Goal: Information Seeking & Learning: Learn about a topic

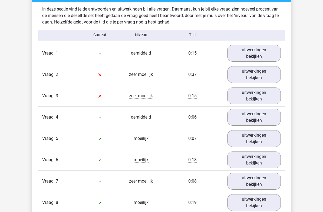
scroll to position [453, 0]
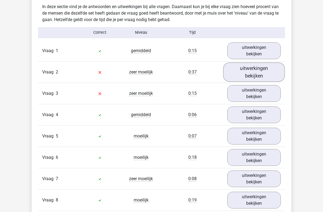
click at [248, 74] on link "uitwerkingen bekijken" at bounding box center [254, 72] width 62 height 19
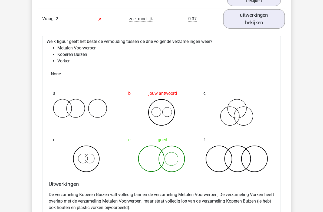
scroll to position [506, 0]
click at [259, 15] on link "uitwerkingen bekijken" at bounding box center [254, 18] width 62 height 19
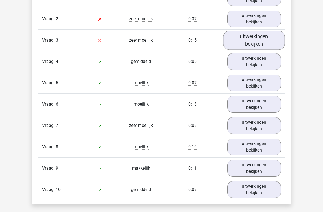
click at [266, 39] on link "uitwerkingen bekijken" at bounding box center [254, 40] width 62 height 19
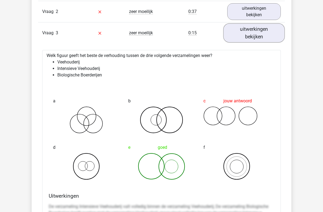
scroll to position [513, 0]
click at [266, 32] on link "uitwerkingen bekijken" at bounding box center [254, 33] width 62 height 19
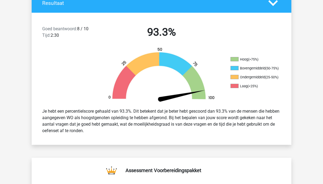
scroll to position [0, 0]
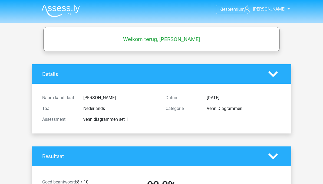
click at [47, 10] on img at bounding box center [60, 10] width 38 height 13
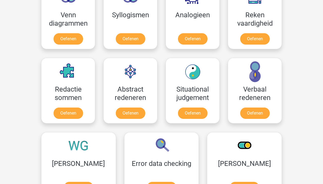
scroll to position [344, 0]
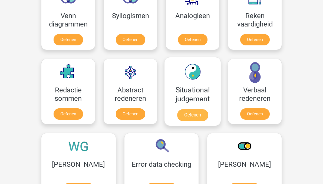
click at [181, 111] on link "Oefenen" at bounding box center [192, 115] width 31 height 12
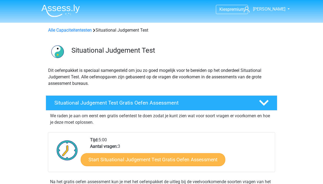
click at [107, 161] on link "Start Situational Judgement Test Gratis Oefen Assessment" at bounding box center [153, 159] width 145 height 13
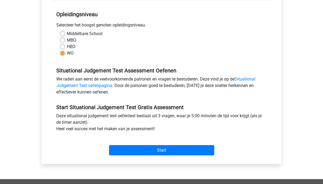
scroll to position [105, 0]
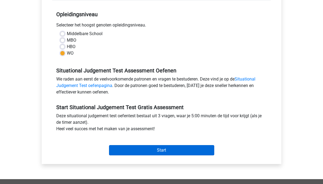
click at [197, 151] on input "Start" at bounding box center [161, 150] width 105 height 10
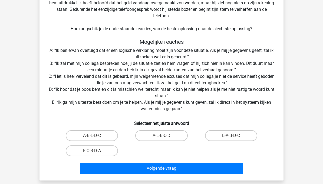
scroll to position [62, 0]
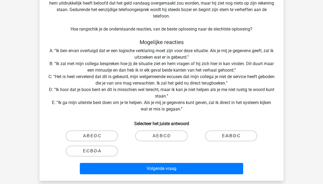
click at [223, 134] on label "E-A-B-D-C" at bounding box center [231, 136] width 52 height 11
click at [231, 136] on input "E-A-B-D-C" at bounding box center [233, 138] width 4 height 4
radio input "true"
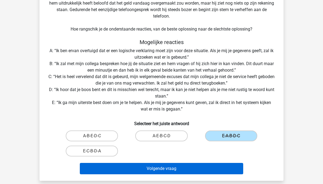
click at [148, 167] on button "Volgende vraag" at bounding box center [162, 168] width 164 height 11
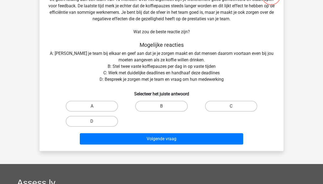
scroll to position [25, 0]
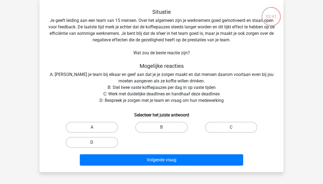
click at [80, 145] on label "D" at bounding box center [92, 142] width 52 height 11
click at [92, 145] on input "D" at bounding box center [94, 145] width 4 height 4
radio input "true"
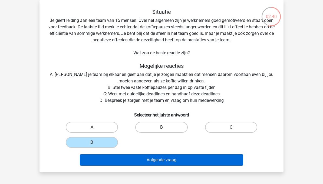
click at [143, 158] on button "Volgende vraag" at bounding box center [162, 159] width 164 height 11
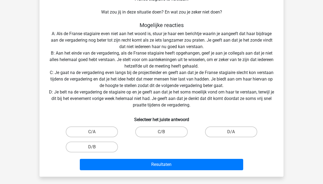
scroll to position [93, 0]
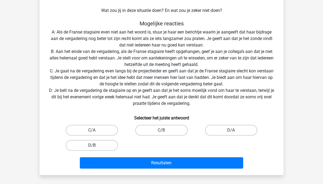
click at [80, 143] on label "D/B" at bounding box center [92, 145] width 52 height 11
click at [92, 145] on input "D/B" at bounding box center [94, 147] width 4 height 4
radio input "true"
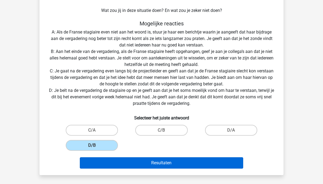
click at [149, 163] on button "Resultaten" at bounding box center [162, 162] width 164 height 11
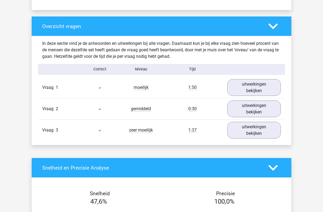
scroll to position [391, 0]
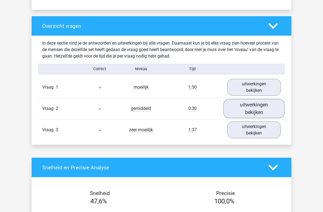
click at [260, 110] on link "uitwerkingen bekijken" at bounding box center [254, 108] width 62 height 19
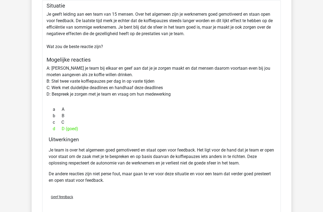
scroll to position [517, 0]
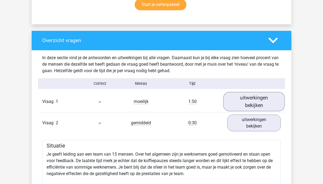
click at [267, 108] on link "uitwerkingen bekijken" at bounding box center [254, 101] width 62 height 19
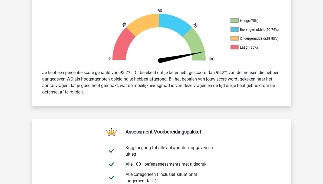
scroll to position [0, 0]
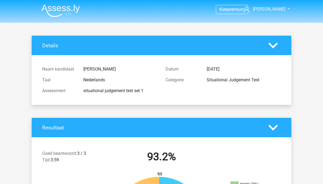
click at [51, 7] on img at bounding box center [60, 10] width 38 height 13
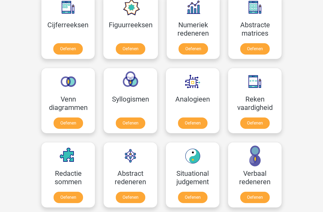
scroll to position [289, 0]
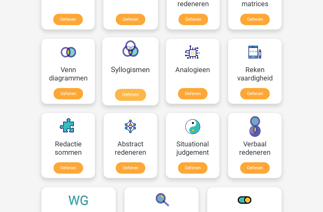
click at [124, 94] on link "Oefenen" at bounding box center [130, 95] width 31 height 12
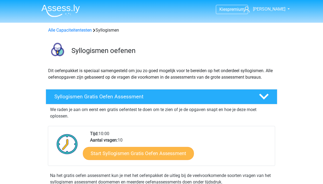
click at [129, 154] on link "Start Syllogismen Gratis Oefen Assessment" at bounding box center [138, 153] width 111 height 13
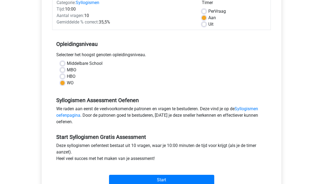
scroll to position [134, 0]
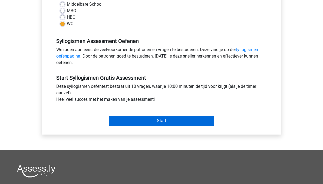
click at [139, 120] on input "Start" at bounding box center [161, 121] width 105 height 10
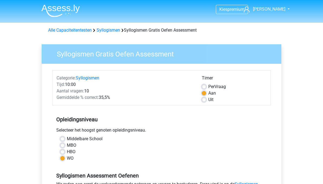
scroll to position [135, 0]
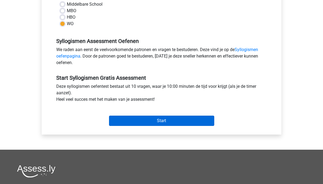
click at [180, 120] on input "Start" at bounding box center [161, 121] width 105 height 10
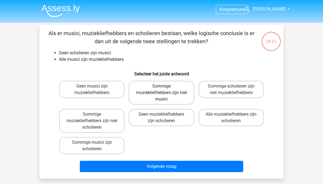
click at [174, 91] on label "Sommige muziekliefhebbers zijn niet musici" at bounding box center [161, 93] width 65 height 24
click at [165, 90] on input "Sommige muziekliefhebbers zijn niet musici" at bounding box center [163, 88] width 4 height 4
radio input "true"
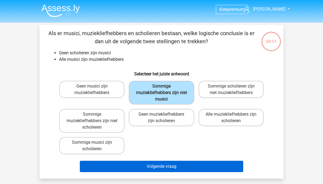
click at [180, 167] on button "Volgende vraag" at bounding box center [162, 166] width 164 height 11
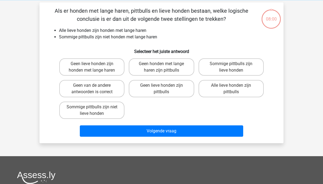
scroll to position [25, 0]
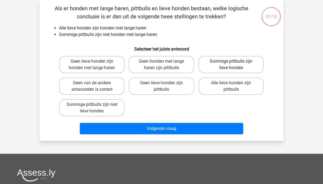
click at [249, 62] on label "Sommige pittbulls zijn lieve honden" at bounding box center [230, 64] width 65 height 17
click at [234, 62] on input "Sommige pittbulls zijn lieve honden" at bounding box center [233, 63] width 4 height 4
radio input "true"
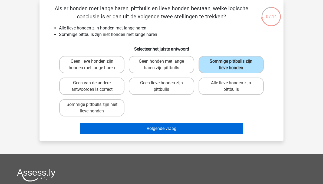
click at [188, 131] on button "Volgende vraag" at bounding box center [162, 128] width 164 height 11
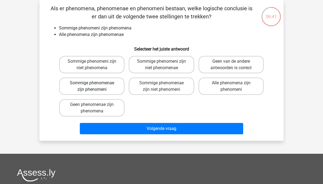
click at [105, 85] on label "Sommige phenomenae zijn phenomeni" at bounding box center [91, 86] width 65 height 17
click at [95, 85] on input "Sommige phenomenae zijn phenomeni" at bounding box center [94, 85] width 4 height 4
radio input "true"
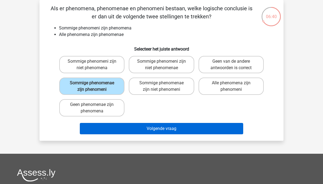
click at [188, 127] on button "Volgende vraag" at bounding box center [162, 128] width 164 height 11
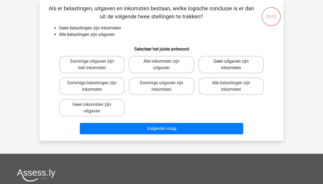
click at [247, 57] on label "Geen uitgaven zijn inkomsten" at bounding box center [230, 64] width 65 height 17
click at [234, 61] on input "Geen uitgaven zijn inkomsten" at bounding box center [233, 63] width 4 height 4
radio input "true"
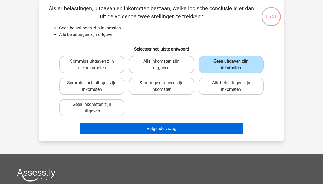
click at [191, 130] on button "Volgende vraag" at bounding box center [162, 128] width 164 height 11
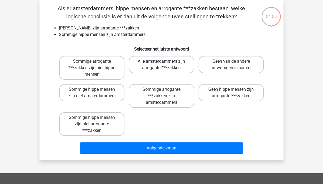
click at [172, 65] on label "Alle amsterdammers zijn arrogante ***zakken" at bounding box center [161, 64] width 65 height 17
click at [165, 65] on input "Alle amsterdammers zijn arrogante ***zakken" at bounding box center [163, 63] width 4 height 4
radio input "true"
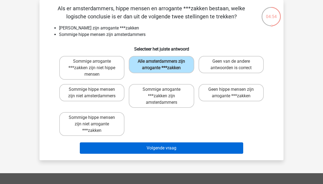
click at [182, 148] on button "Volgende vraag" at bounding box center [162, 148] width 164 height 11
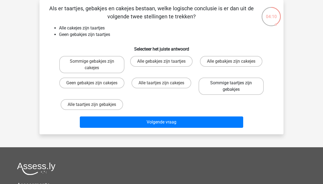
click at [241, 87] on label "Sommige taartjes zijn gebakjes" at bounding box center [230, 86] width 65 height 17
click at [234, 87] on input "Sommige taartjes zijn gebakjes" at bounding box center [233, 85] width 4 height 4
radio input "true"
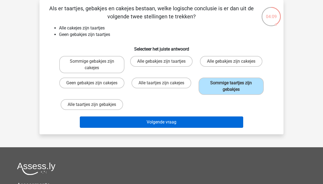
click at [188, 126] on button "Volgende vraag" at bounding box center [162, 122] width 164 height 11
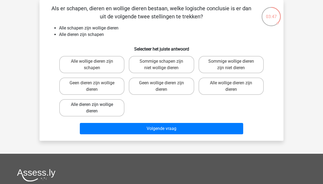
click at [74, 105] on label "Alle dieren zijn wollige dieren" at bounding box center [91, 107] width 65 height 17
click at [92, 105] on input "Alle dieren zijn wollige dieren" at bounding box center [94, 107] width 4 height 4
radio input "true"
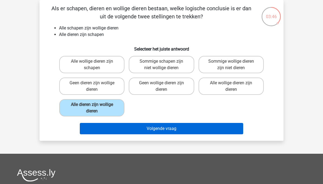
click at [150, 129] on button "Volgende vraag" at bounding box center [162, 128] width 164 height 11
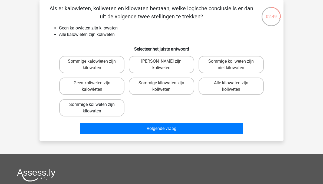
click at [80, 111] on label "Sommige koliweten zijn kilowaten" at bounding box center [91, 107] width 65 height 17
click at [92, 108] on input "Sommige koliweten zijn kilowaten" at bounding box center [94, 107] width 4 height 4
radio input "true"
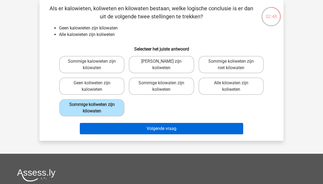
click at [185, 131] on button "Volgende vraag" at bounding box center [162, 128] width 164 height 11
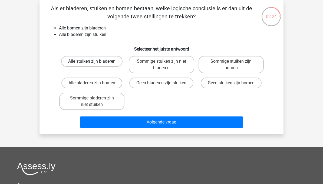
click at [69, 65] on label "Alle stuiken zijn bladeren" at bounding box center [91, 61] width 61 height 11
click at [92, 65] on input "Alle stuiken zijn bladeren" at bounding box center [94, 63] width 4 height 4
radio input "true"
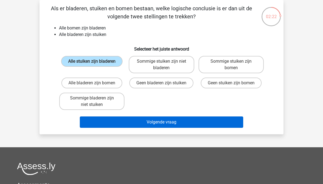
click at [140, 121] on button "Volgende vraag" at bounding box center [162, 122] width 164 height 11
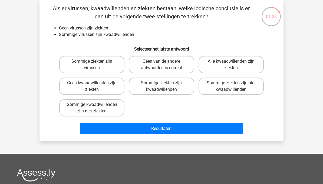
click at [71, 108] on label "Sommige kwaadwillenden zijn niet ziekten" at bounding box center [91, 107] width 65 height 17
click at [92, 108] on input "Sommige kwaadwillenden zijn niet ziekten" at bounding box center [94, 107] width 4 height 4
radio input "true"
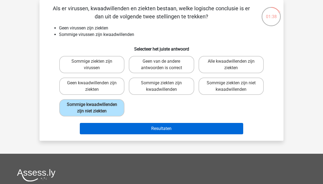
click at [153, 134] on button "Resultaten" at bounding box center [162, 128] width 164 height 11
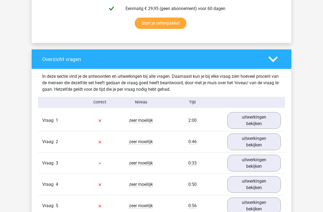
scroll to position [354, 0]
click at [265, 120] on link "uitwerkingen bekijken" at bounding box center [254, 120] width 62 height 19
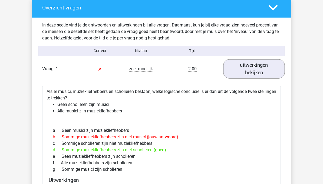
scroll to position [406, 0]
click at [264, 69] on link "uitwerkingen bekijken" at bounding box center [254, 68] width 62 height 19
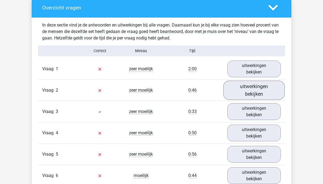
click at [263, 94] on link "uitwerkingen bekijken" at bounding box center [254, 90] width 62 height 19
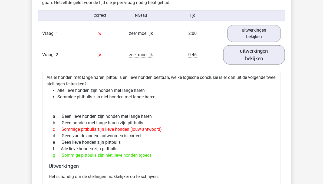
scroll to position [441, 0]
click at [270, 51] on link "uitwerkingen bekijken" at bounding box center [254, 54] width 62 height 19
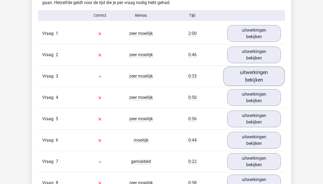
click at [264, 77] on link "uitwerkingen bekijken" at bounding box center [254, 76] width 62 height 19
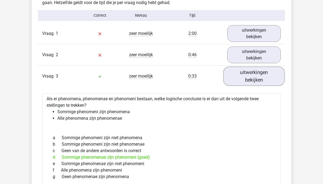
click at [270, 77] on link "uitwerkingen bekijken" at bounding box center [254, 76] width 62 height 19
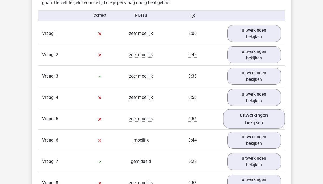
click at [268, 117] on link "uitwerkingen bekijken" at bounding box center [254, 119] width 62 height 19
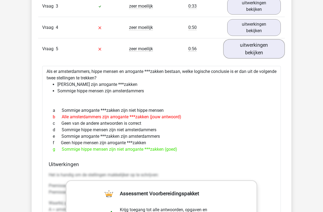
scroll to position [511, 0]
click at [269, 48] on link "uitwerkingen bekijken" at bounding box center [254, 48] width 62 height 19
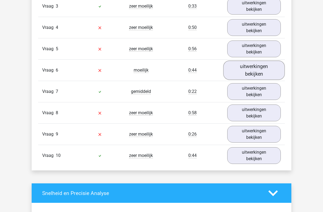
click at [263, 74] on link "uitwerkingen bekijken" at bounding box center [254, 70] width 62 height 19
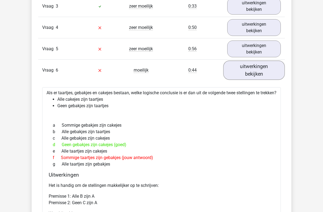
click at [266, 71] on link "uitwerkingen bekijken" at bounding box center [254, 70] width 62 height 19
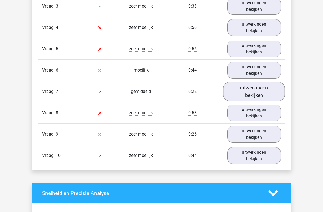
click at [259, 90] on link "uitwerkingen bekijken" at bounding box center [254, 91] width 62 height 19
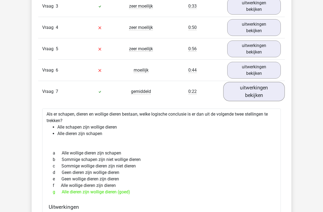
click at [261, 94] on link "uitwerkingen bekijken" at bounding box center [254, 91] width 62 height 19
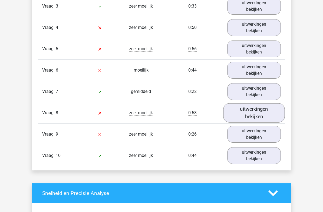
click at [261, 111] on link "uitwerkingen bekijken" at bounding box center [254, 113] width 62 height 19
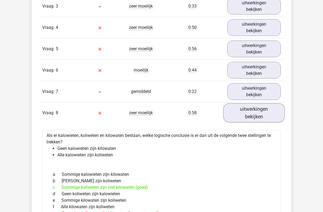
click at [238, 111] on link "uitwerkingen bekijken" at bounding box center [254, 113] width 62 height 19
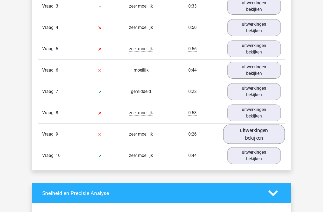
click at [269, 132] on link "uitwerkingen bekijken" at bounding box center [254, 134] width 62 height 19
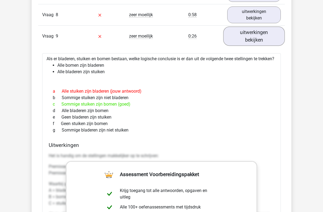
scroll to position [610, 0]
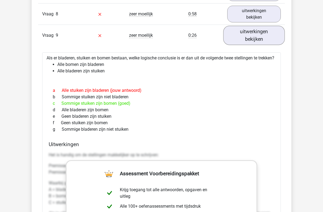
click at [266, 36] on link "uitwerkingen bekijken" at bounding box center [254, 35] width 62 height 19
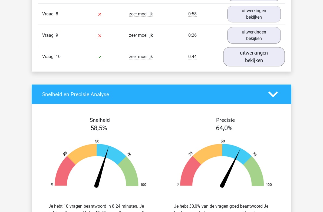
click at [265, 57] on link "uitwerkingen bekijken" at bounding box center [254, 56] width 62 height 19
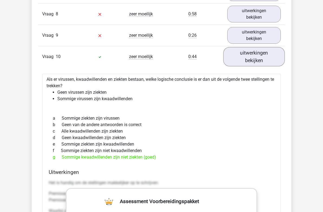
click at [269, 56] on link "uitwerkingen bekijken" at bounding box center [254, 56] width 62 height 19
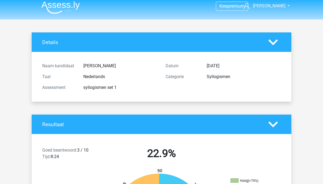
scroll to position [0, 0]
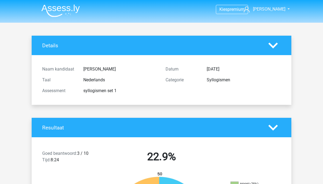
click at [45, 9] on img at bounding box center [60, 10] width 38 height 13
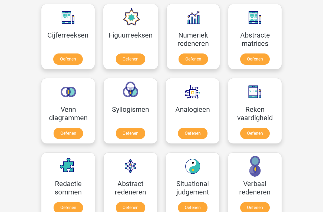
scroll to position [250, 0]
click at [181, 135] on link "Oefenen" at bounding box center [192, 135] width 31 height 12
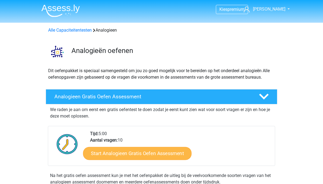
click at [111, 158] on link "Start Analogieen Gratis Oefen Assessment" at bounding box center [137, 153] width 108 height 13
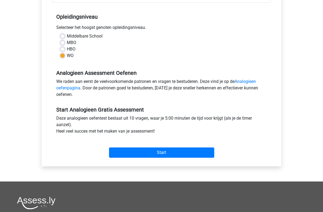
scroll to position [139, 0]
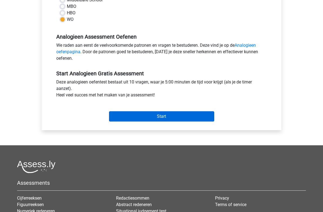
click at [199, 113] on input "Start" at bounding box center [161, 116] width 105 height 10
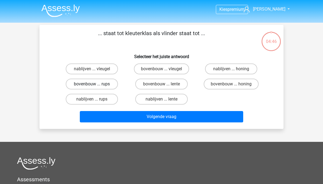
click at [75, 85] on label "bovenbouw ... rups" at bounding box center [92, 84] width 52 height 11
click at [92, 85] on input "bovenbouw ... rups" at bounding box center [94, 86] width 4 height 4
radio input "true"
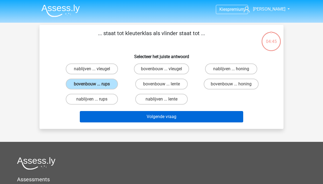
click at [128, 118] on button "Volgende vraag" at bounding box center [162, 116] width 164 height 11
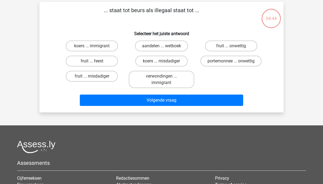
scroll to position [25, 0]
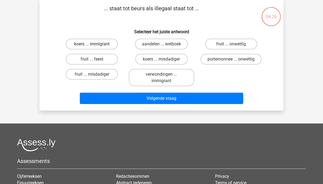
click at [74, 45] on label "koers ... immigrant" at bounding box center [92, 44] width 52 height 11
click at [92, 45] on input "koers ... immigrant" at bounding box center [94, 46] width 4 height 4
radio input "true"
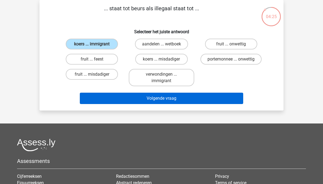
click at [140, 98] on button "Volgende vraag" at bounding box center [162, 98] width 164 height 11
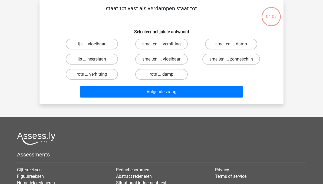
click at [82, 45] on label "ijs ... vloeibaar" at bounding box center [92, 44] width 52 height 11
click at [92, 45] on input "ijs ... vloeibaar" at bounding box center [94, 46] width 4 height 4
radio input "true"
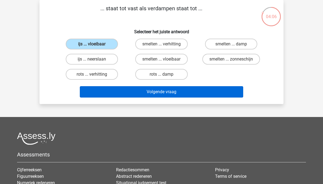
click at [145, 91] on button "Volgende vraag" at bounding box center [162, 91] width 164 height 11
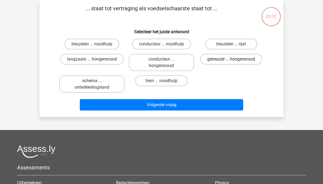
click at [254, 60] on label "getreuzel ... hongersnood" at bounding box center [231, 59] width 62 height 11
click at [234, 60] on input "getreuzel ... hongersnood" at bounding box center [233, 61] width 4 height 4
radio input "true"
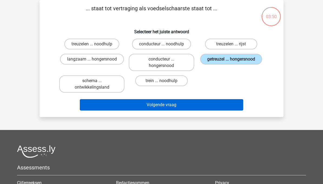
click at [137, 107] on button "Volgende vraag" at bounding box center [162, 104] width 164 height 11
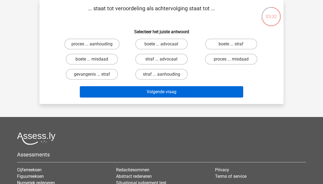
click at [145, 97] on button "Volgende vraag" at bounding box center [162, 91] width 164 height 11
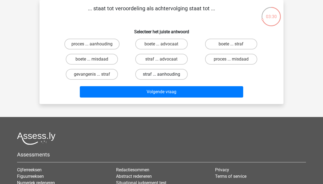
click at [142, 79] on label "straf ... aanhouding" at bounding box center [161, 74] width 52 height 11
click at [161, 78] on input "straf ... aanhouding" at bounding box center [163, 76] width 4 height 4
radio input "true"
click at [148, 94] on button "Volgende vraag" at bounding box center [162, 91] width 164 height 11
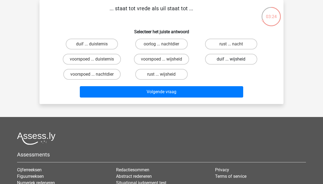
click at [244, 58] on label "duif ... wijsheid" at bounding box center [231, 59] width 52 height 11
click at [234, 59] on input "duif ... wijsheid" at bounding box center [233, 61] width 4 height 4
radio input "true"
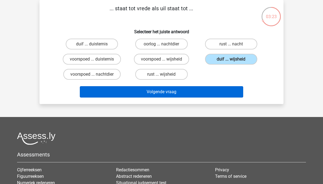
click at [137, 94] on button "Volgende vraag" at bounding box center [162, 91] width 164 height 11
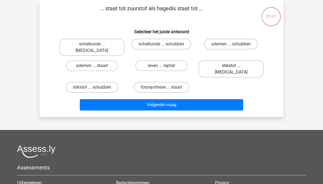
click at [242, 62] on label "stikstof ... krokodil" at bounding box center [230, 68] width 65 height 17
click at [234, 66] on input "stikstof ... krokodil" at bounding box center [233, 68] width 4 height 4
radio input "true"
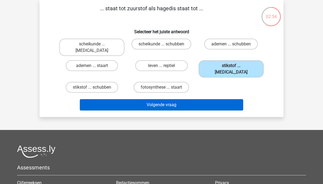
click at [232, 99] on button "Volgende vraag" at bounding box center [162, 104] width 164 height 11
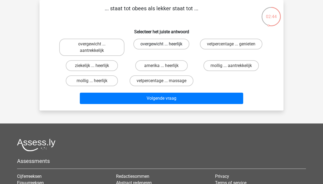
click at [147, 39] on label "overgewicht ... heerlijk" at bounding box center [161, 44] width 56 height 11
click at [161, 44] on input "overgewicht ... heerlijk" at bounding box center [163, 46] width 4 height 4
radio input "true"
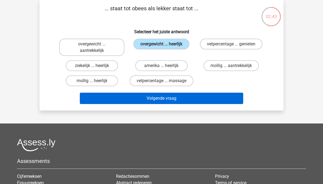
click at [139, 98] on button "Volgende vraag" at bounding box center [162, 98] width 164 height 11
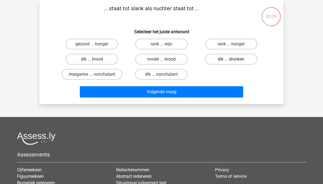
click at [250, 60] on label "dik ... dronken" at bounding box center [231, 59] width 52 height 11
click at [234, 60] on input "dik ... dronken" at bounding box center [233, 61] width 4 height 4
radio input "true"
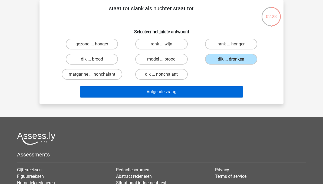
click at [178, 92] on button "Volgende vraag" at bounding box center [162, 91] width 164 height 11
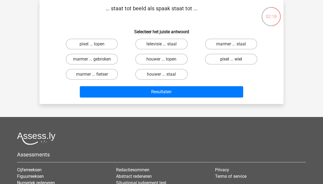
click at [242, 61] on label "pixel ... wiel" at bounding box center [231, 59] width 52 height 11
click at [234, 61] on input "pixel ... wiel" at bounding box center [233, 61] width 4 height 4
radio input "true"
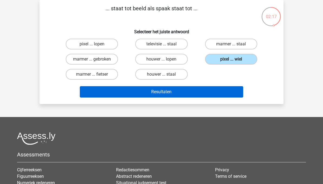
click at [168, 96] on button "Resultaten" at bounding box center [162, 91] width 164 height 11
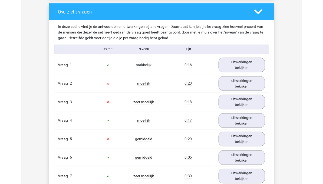
scroll to position [400, 0]
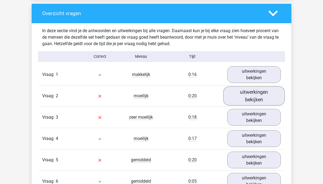
click at [268, 95] on link "uitwerkingen bekijken" at bounding box center [254, 96] width 62 height 19
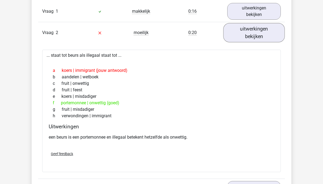
scroll to position [463, 0]
click at [266, 33] on link "uitwerkingen bekijken" at bounding box center [254, 33] width 62 height 19
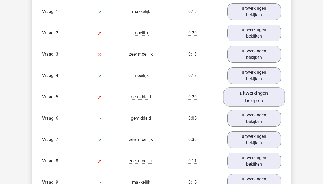
click at [257, 97] on link "uitwerkingen bekijken" at bounding box center [254, 97] width 62 height 19
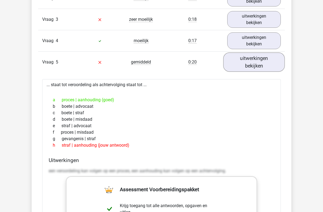
scroll to position [498, 0]
click at [264, 61] on link "uitwerkingen bekijken" at bounding box center [254, 62] width 62 height 19
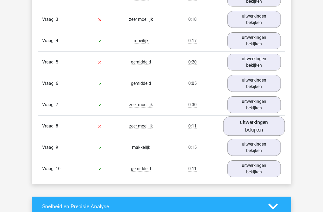
click at [263, 124] on link "uitwerkingen bekijken" at bounding box center [254, 126] width 62 height 19
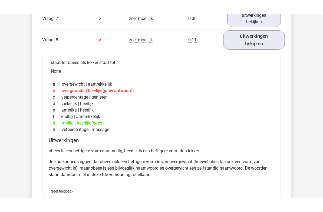
scroll to position [601, 0]
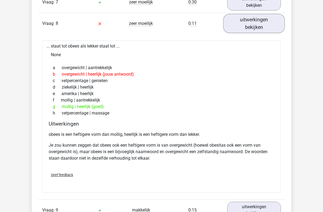
click at [271, 24] on link "uitwerkingen bekijken" at bounding box center [254, 23] width 62 height 19
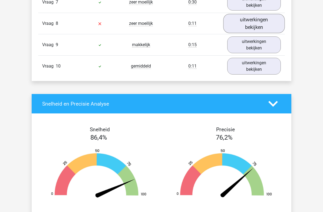
click at [270, 26] on link "uitwerkingen bekijken" at bounding box center [254, 23] width 62 height 19
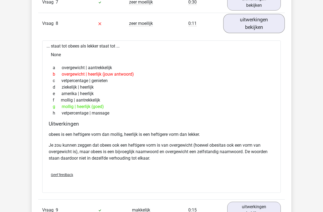
click at [271, 23] on link "uitwerkingen bekijken" at bounding box center [254, 23] width 62 height 19
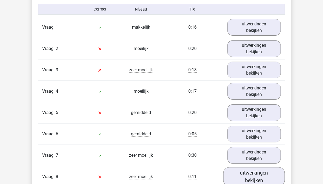
scroll to position [447, 0]
click at [268, 69] on link "uitwerkingen bekijken" at bounding box center [254, 70] width 62 height 19
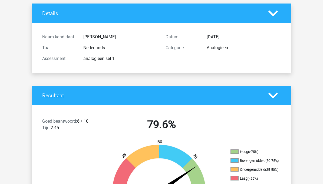
scroll to position [0, 0]
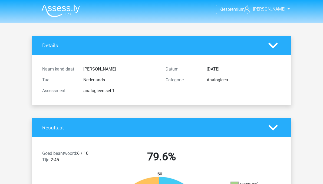
click at [53, 11] on img at bounding box center [60, 10] width 38 height 13
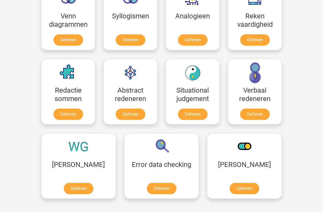
scroll to position [345, 0]
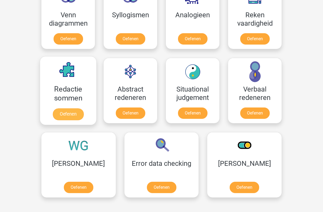
click at [62, 112] on link "Oefenen" at bounding box center [68, 114] width 31 height 12
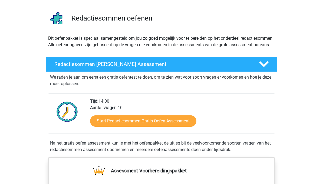
scroll to position [32, 0]
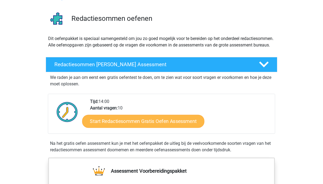
click at [107, 124] on link "Start Redactiesommen Gratis Oefen Assessment" at bounding box center [143, 121] width 122 height 13
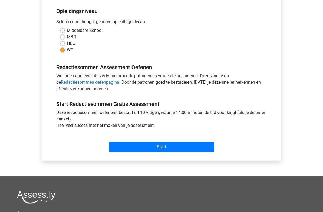
scroll to position [122, 0]
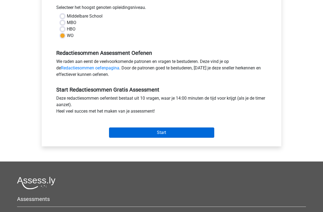
click at [131, 133] on input "Start" at bounding box center [161, 133] width 105 height 10
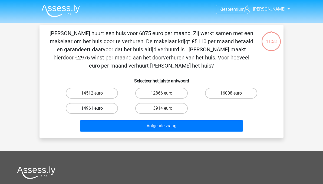
click at [69, 108] on label "14961 euro" at bounding box center [92, 108] width 52 height 11
click at [92, 108] on input "14961 euro" at bounding box center [94, 110] width 4 height 4
radio input "true"
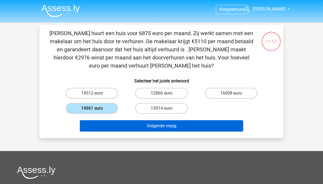
click at [139, 124] on button "Volgende vraag" at bounding box center [162, 125] width 164 height 11
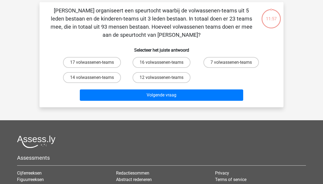
scroll to position [25, 0]
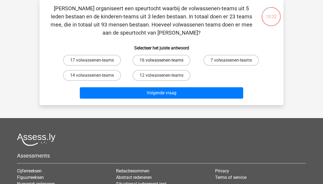
click at [155, 56] on label "16 volwassenen-teams" at bounding box center [162, 60] width 58 height 11
click at [161, 60] on input "16 volwassenen-teams" at bounding box center [163, 62] width 4 height 4
radio input "true"
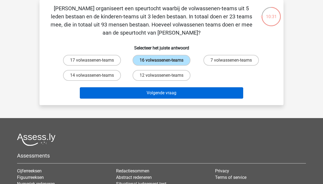
click at [152, 96] on button "Volgende vraag" at bounding box center [162, 92] width 164 height 11
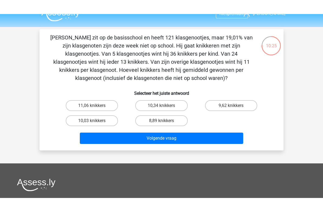
scroll to position [0, 0]
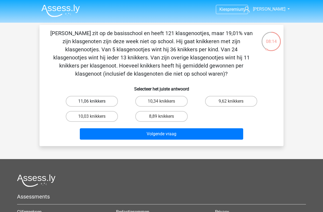
click at [79, 97] on label "11,06 knikkers" at bounding box center [92, 101] width 52 height 11
click at [92, 101] on input "11,06 knikkers" at bounding box center [94, 103] width 4 height 4
radio input "true"
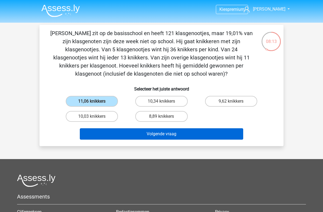
click at [154, 134] on button "Volgende vraag" at bounding box center [162, 133] width 164 height 11
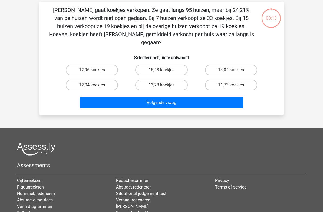
scroll to position [25, 0]
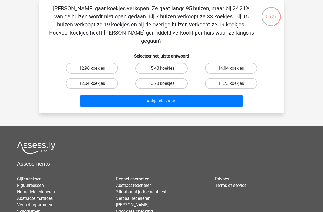
click at [75, 78] on label "12,04 koekjes" at bounding box center [92, 83] width 52 height 11
click at [92, 84] on input "12,04 koekjes" at bounding box center [94, 86] width 4 height 4
radio input "true"
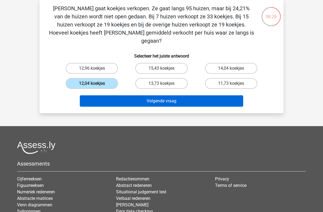
click at [147, 95] on button "Volgende vraag" at bounding box center [162, 100] width 164 height 11
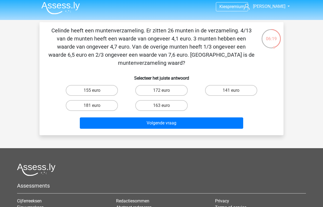
scroll to position [3, 0]
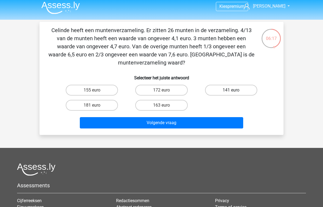
click at [226, 90] on label "141 euro" at bounding box center [231, 90] width 52 height 11
click at [231, 90] on input "141 euro" at bounding box center [233, 92] width 4 height 4
radio input "true"
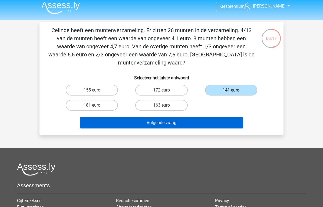
click at [152, 129] on button "Volgende vraag" at bounding box center [162, 122] width 164 height 11
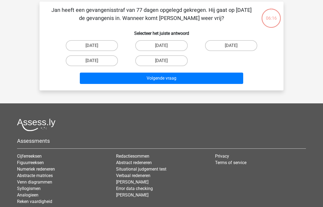
scroll to position [25, 0]
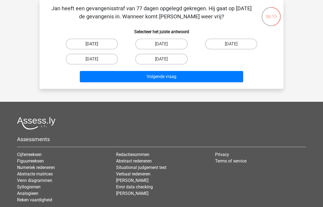
click at [72, 42] on label "18 augustus" at bounding box center [92, 44] width 52 height 11
click at [92, 44] on input "18 augustus" at bounding box center [94, 46] width 4 height 4
radio input "true"
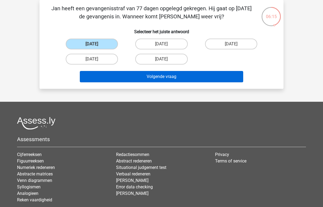
click at [130, 79] on button "Volgende vraag" at bounding box center [162, 76] width 164 height 11
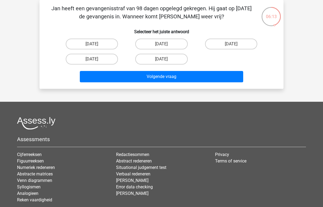
click at [94, 45] on input "16 augustus" at bounding box center [94, 46] width 4 height 4
radio input "true"
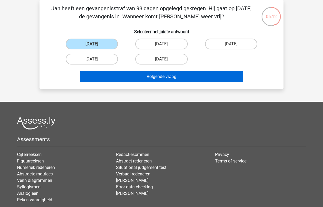
click at [145, 79] on button "Volgende vraag" at bounding box center [162, 76] width 164 height 11
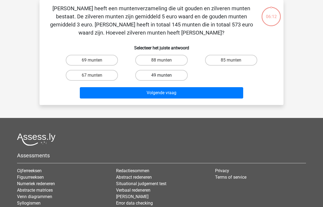
click at [143, 74] on label "49 munten" at bounding box center [161, 75] width 52 height 11
click at [161, 75] on input "49 munten" at bounding box center [163, 77] width 4 height 4
radio input "true"
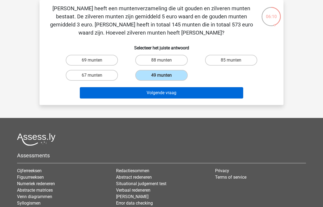
click at [139, 92] on button "Volgende vraag" at bounding box center [162, 92] width 164 height 11
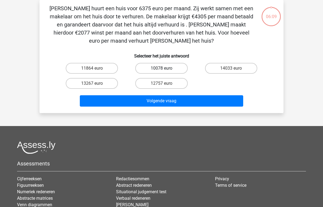
click at [146, 68] on label "10078 euro" at bounding box center [161, 68] width 52 height 11
click at [161, 68] on input "10078 euro" at bounding box center [163, 70] width 4 height 4
radio input "true"
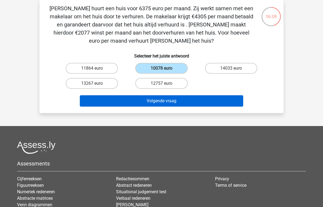
click at [141, 104] on button "Volgende vraag" at bounding box center [162, 100] width 164 height 11
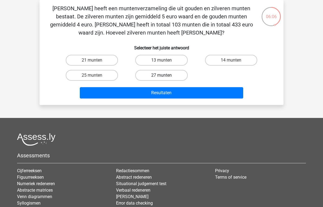
click at [146, 78] on label "27 munten" at bounding box center [161, 75] width 52 height 11
click at [161, 78] on input "27 munten" at bounding box center [163, 77] width 4 height 4
radio input "true"
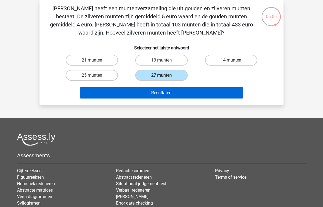
click at [143, 97] on button "Resultaten" at bounding box center [162, 92] width 164 height 11
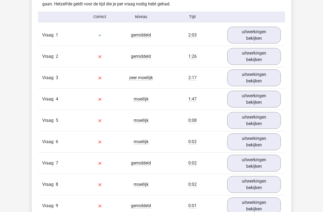
scroll to position [439, 0]
click at [243, 35] on link "uitwerkingen bekijken" at bounding box center [254, 35] width 62 height 19
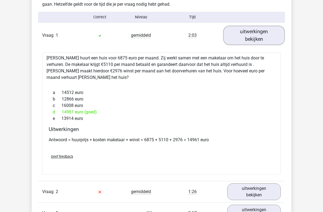
click at [246, 31] on link "uitwerkingen bekijken" at bounding box center [254, 35] width 62 height 19
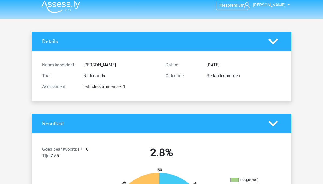
scroll to position [0, 0]
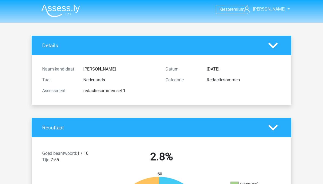
click at [55, 14] on img at bounding box center [60, 10] width 38 height 13
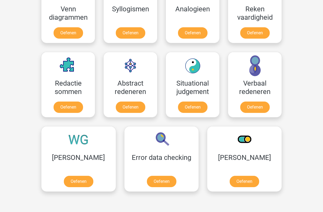
scroll to position [350, 0]
click at [65, 110] on link "Oefenen" at bounding box center [68, 108] width 31 height 12
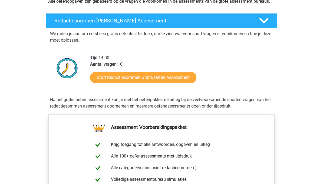
scroll to position [76, 0]
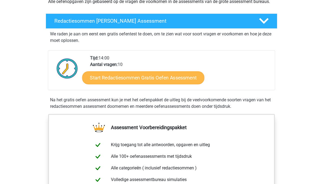
click at [112, 84] on link "Start Redactiesommen Gratis Oefen Assessment" at bounding box center [143, 77] width 122 height 13
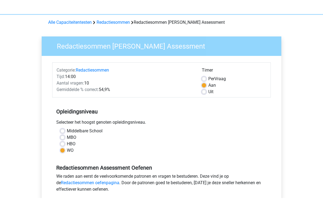
scroll to position [98, 0]
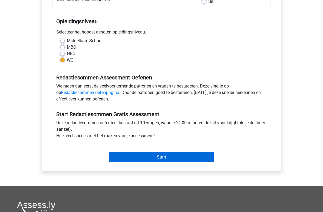
click at [131, 158] on input "Start" at bounding box center [161, 158] width 105 height 10
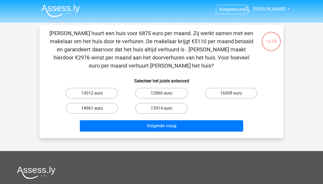
click at [73, 113] on label "14961 euro" at bounding box center [92, 108] width 52 height 11
click at [92, 112] on input "14961 euro" at bounding box center [94, 110] width 4 height 4
radio input "true"
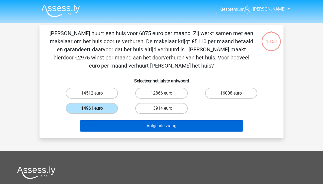
click at [143, 125] on button "Volgende vraag" at bounding box center [162, 125] width 164 height 11
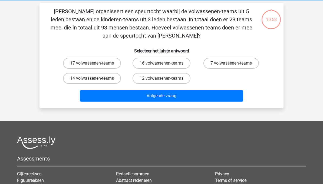
scroll to position [25, 0]
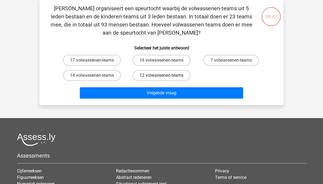
click at [182, 77] on label "12 volwassenen-teams" at bounding box center [162, 75] width 58 height 11
click at [165, 77] on input "12 volwassenen-teams" at bounding box center [163, 77] width 4 height 4
radio input "true"
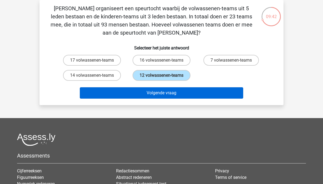
click at [189, 95] on button "Volgende vraag" at bounding box center [162, 92] width 164 height 11
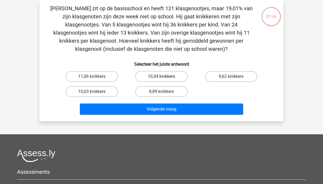
click at [149, 75] on label "10,34 knikkers" at bounding box center [161, 76] width 52 height 11
click at [161, 77] on input "10,34 knikkers" at bounding box center [163, 79] width 4 height 4
radio input "true"
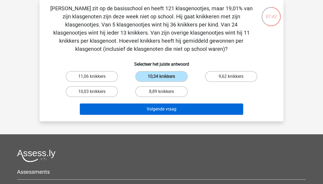
click at [141, 110] on button "Volgende vraag" at bounding box center [162, 109] width 164 height 11
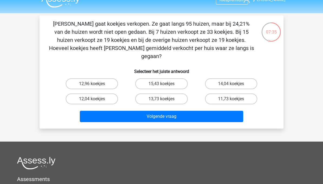
scroll to position [0, 0]
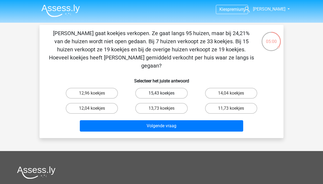
click at [170, 88] on label "15,43 koekjes" at bounding box center [161, 93] width 52 height 11
click at [165, 93] on input "15,43 koekjes" at bounding box center [163, 95] width 4 height 4
radio input "true"
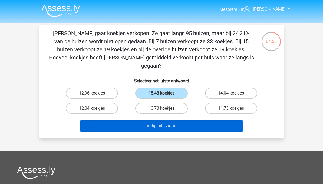
click at [178, 120] on button "Volgende vraag" at bounding box center [162, 125] width 164 height 11
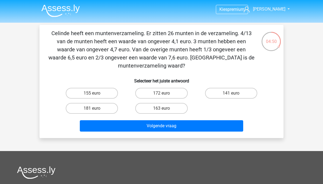
click at [108, 57] on p "Celinde heeft een muntenverzameling. Er zitten 26 munten in de verzameling. 4/1…" at bounding box center [151, 49] width 206 height 41
click at [143, 109] on label "163 euro" at bounding box center [161, 108] width 52 height 11
click at [161, 109] on input "163 euro" at bounding box center [163, 110] width 4 height 4
radio input "true"
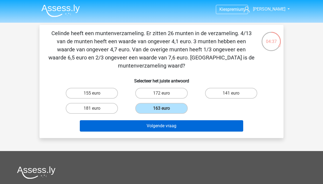
click at [116, 127] on button "Volgende vraag" at bounding box center [162, 125] width 164 height 11
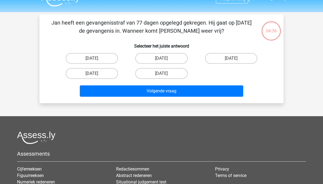
scroll to position [25, 0]
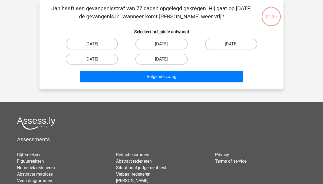
click at [145, 60] on label "21 augustus" at bounding box center [161, 59] width 52 height 11
click at [161, 60] on input "21 augustus" at bounding box center [163, 61] width 4 height 4
radio input "true"
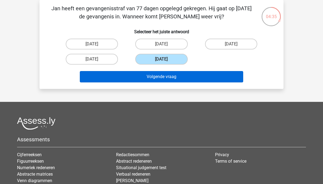
click at [137, 79] on button "Volgende vraag" at bounding box center [162, 76] width 164 height 11
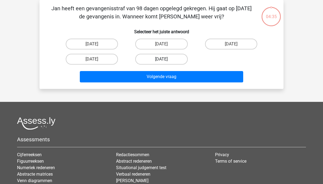
click at [148, 59] on label "22 augustus" at bounding box center [161, 59] width 52 height 11
click at [161, 59] on input "22 augustus" at bounding box center [163, 61] width 4 height 4
radio input "true"
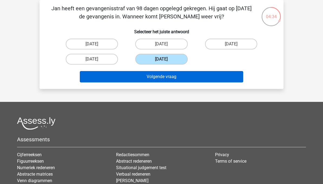
click at [139, 75] on button "Volgende vraag" at bounding box center [162, 76] width 164 height 11
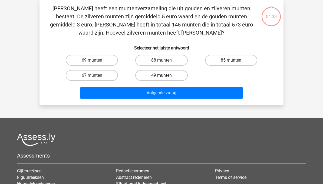
click at [143, 75] on label "49 munten" at bounding box center [161, 75] width 52 height 11
click at [161, 75] on input "49 munten" at bounding box center [163, 77] width 4 height 4
radio input "true"
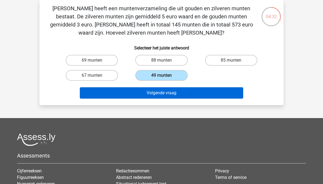
click at [137, 93] on button "Volgende vraag" at bounding box center [162, 92] width 164 height 11
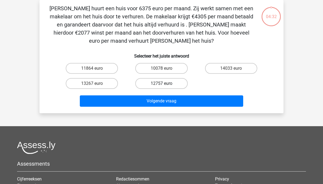
click at [146, 85] on label "12757 euro" at bounding box center [161, 83] width 52 height 11
click at [161, 85] on input "12757 euro" at bounding box center [163, 86] width 4 height 4
radio input "true"
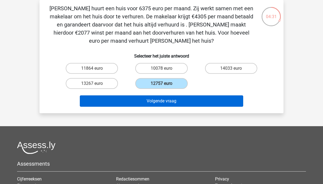
click at [143, 102] on button "Volgende vraag" at bounding box center [162, 100] width 164 height 11
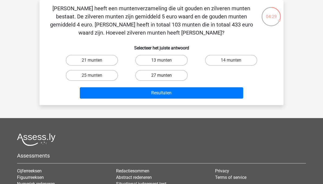
click at [142, 75] on label "27 munten" at bounding box center [161, 75] width 52 height 11
click at [161, 75] on input "27 munten" at bounding box center [163, 77] width 4 height 4
radio input "true"
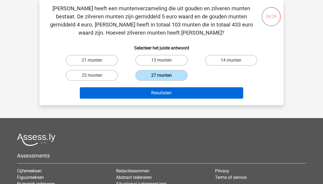
click at [143, 95] on button "Resultaten" at bounding box center [162, 92] width 164 height 11
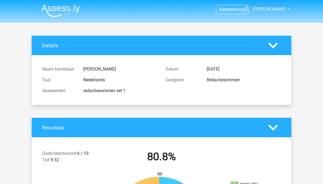
click at [47, 9] on img at bounding box center [60, 10] width 38 height 13
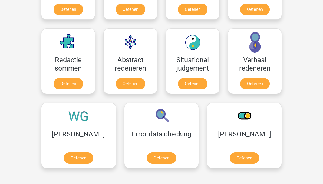
scroll to position [374, 0]
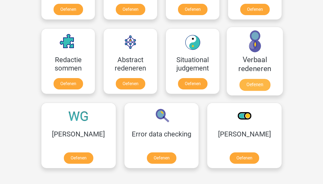
click at [253, 83] on link "Oefenen" at bounding box center [254, 85] width 31 height 12
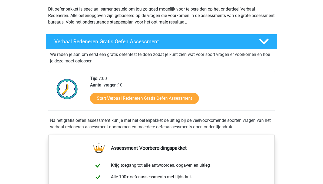
scroll to position [61, 0]
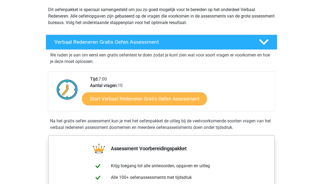
click at [108, 102] on link "Start Verbaal Redeneren Gratis Oefen Assessment" at bounding box center [144, 98] width 125 height 13
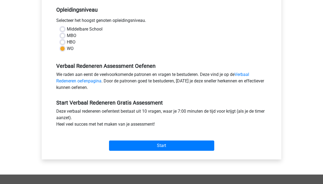
scroll to position [109, 0]
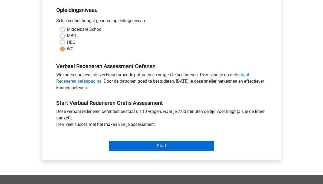
click at [120, 151] on input "Start" at bounding box center [161, 146] width 105 height 10
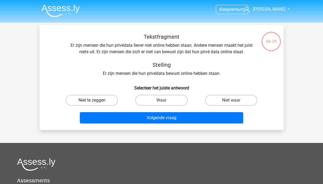
click at [90, 99] on label "Niet te zeggen" at bounding box center [92, 100] width 52 height 11
click at [92, 100] on input "Niet te zeggen" at bounding box center [94, 102] width 4 height 4
radio input "true"
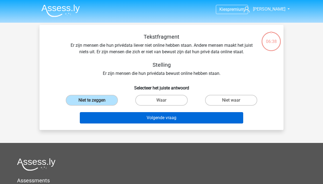
click at [141, 118] on button "Volgende vraag" at bounding box center [162, 117] width 164 height 11
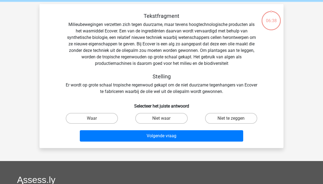
scroll to position [25, 0]
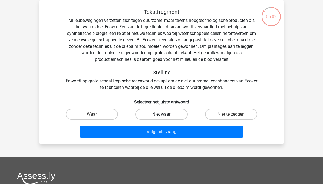
click at [153, 116] on label "Niet waar" at bounding box center [161, 114] width 52 height 11
click at [161, 116] on input "Niet waar" at bounding box center [163, 116] width 4 height 4
radio input "true"
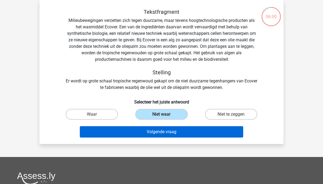
click at [158, 134] on button "Volgende vraag" at bounding box center [162, 131] width 164 height 11
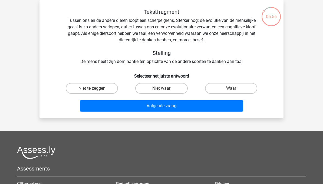
click at [257, 9] on h5 "Tekstfragment" at bounding box center [161, 12] width 192 height 6
click at [223, 90] on label "Waar" at bounding box center [231, 88] width 52 height 11
click at [231, 90] on input "Waar" at bounding box center [233, 90] width 4 height 4
radio input "true"
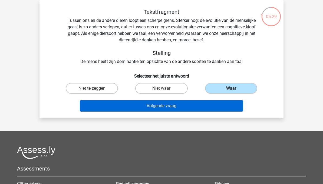
click at [163, 108] on button "Volgende vraag" at bounding box center [162, 105] width 164 height 11
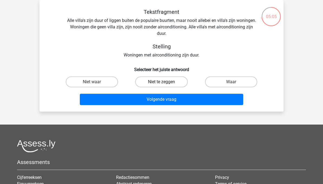
click at [149, 84] on label "Niet te zeggen" at bounding box center [161, 82] width 52 height 11
click at [161, 84] on input "Niet te zeggen" at bounding box center [163, 84] width 4 height 4
radio input "true"
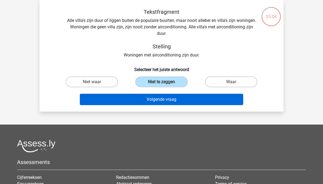
click at [154, 97] on button "Volgende vraag" at bounding box center [162, 99] width 164 height 11
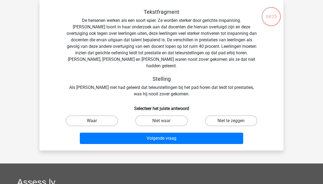
click at [82, 118] on label "Waar" at bounding box center [92, 120] width 52 height 11
click at [92, 121] on input "Waar" at bounding box center [94, 123] width 4 height 4
radio input "true"
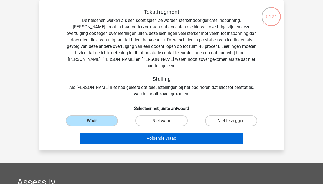
click at [139, 133] on button "Volgende vraag" at bounding box center [162, 138] width 164 height 11
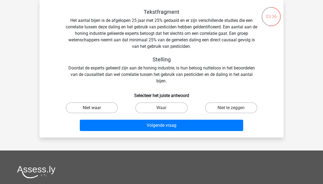
click at [75, 106] on label "Niet waar" at bounding box center [92, 107] width 52 height 11
click at [92, 108] on input "Niet waar" at bounding box center [94, 110] width 4 height 4
radio input "true"
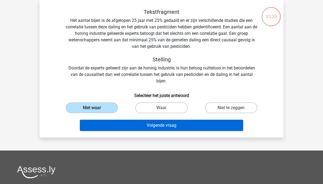
click at [144, 124] on button "Volgende vraag" at bounding box center [162, 125] width 164 height 11
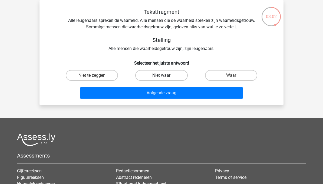
click at [152, 75] on label "Niet waar" at bounding box center [161, 75] width 52 height 11
click at [161, 75] on input "Niet waar" at bounding box center [163, 77] width 4 height 4
radio input "true"
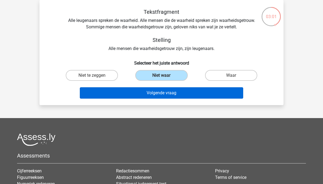
click at [150, 94] on button "Volgende vraag" at bounding box center [162, 92] width 164 height 11
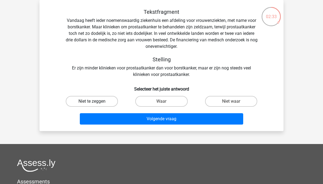
click at [87, 101] on label "Niet te zeggen" at bounding box center [92, 101] width 52 height 11
click at [92, 101] on input "Niet te zeggen" at bounding box center [94, 103] width 4 height 4
radio input "true"
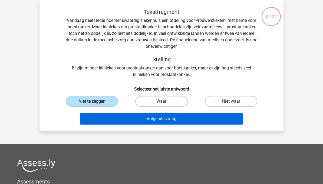
click at [145, 123] on button "Volgende vraag" at bounding box center [162, 118] width 164 height 11
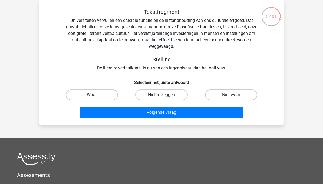
click at [150, 94] on label "Niet te zeggen" at bounding box center [161, 95] width 52 height 11
click at [161, 95] on input "Niet te zeggen" at bounding box center [163, 97] width 4 height 4
radio input "true"
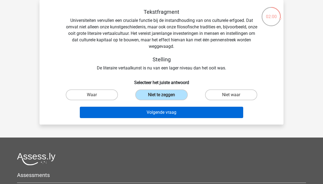
click at [145, 112] on button "Volgende vraag" at bounding box center [162, 112] width 164 height 11
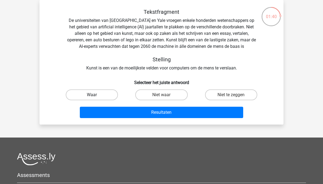
click at [82, 97] on label "Waar" at bounding box center [92, 95] width 52 height 11
click at [92, 97] on input "Waar" at bounding box center [94, 97] width 4 height 4
radio input "true"
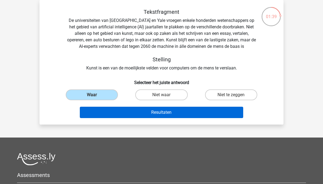
click at [141, 113] on button "Resultaten" at bounding box center [162, 112] width 164 height 11
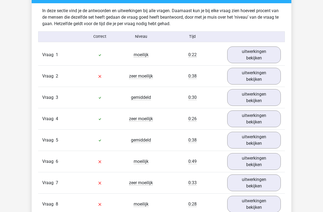
scroll to position [421, 0]
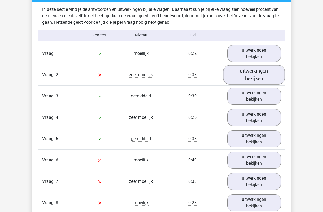
click at [264, 77] on link "uitwerkingen bekijken" at bounding box center [254, 74] width 62 height 19
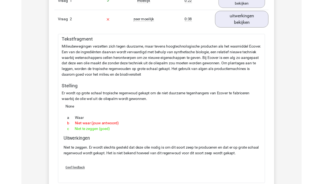
scroll to position [474, 0]
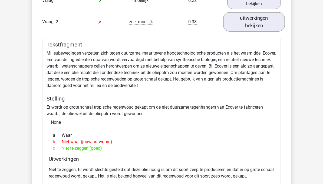
click at [266, 21] on link "uitwerkingen bekijken" at bounding box center [254, 21] width 62 height 19
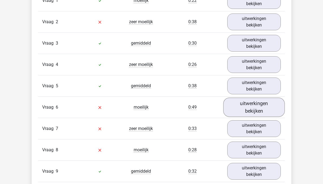
click at [263, 106] on link "uitwerkingen bekijken" at bounding box center [254, 107] width 62 height 19
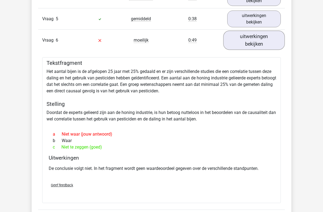
scroll to position [543, 0]
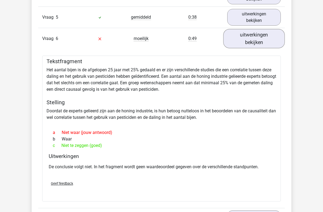
click at [265, 35] on link "uitwerkingen bekijken" at bounding box center [254, 38] width 62 height 19
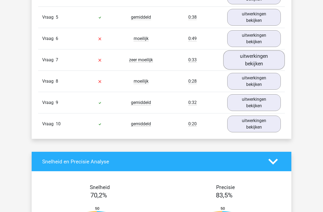
click at [259, 64] on link "uitwerkingen bekijken" at bounding box center [254, 60] width 62 height 19
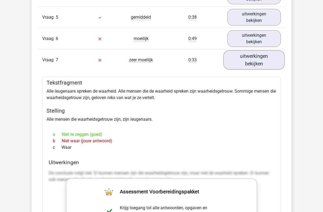
click at [269, 60] on link "uitwerkingen bekijken" at bounding box center [254, 60] width 62 height 19
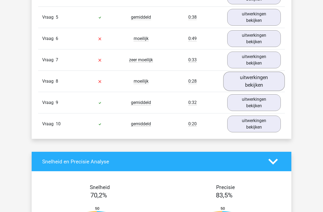
click at [259, 86] on link "uitwerkingen bekijken" at bounding box center [254, 81] width 62 height 19
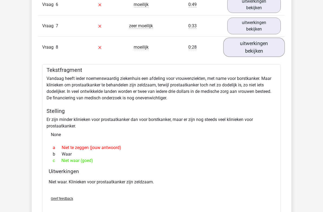
scroll to position [577, 0]
click at [260, 49] on link "uitwerkingen bekijken" at bounding box center [254, 47] width 62 height 19
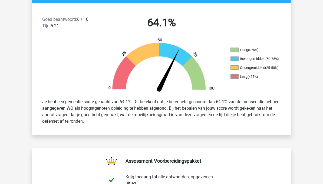
scroll to position [0, 0]
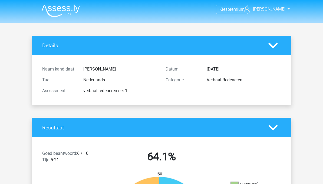
click at [54, 10] on img at bounding box center [60, 10] width 38 height 13
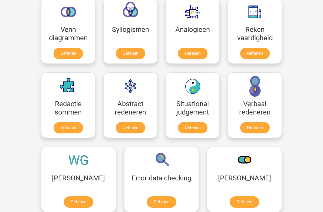
scroll to position [367, 0]
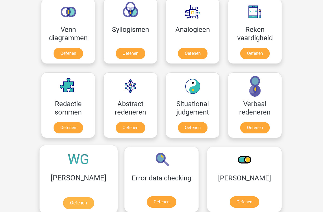
click at [66, 184] on link "Oefenen" at bounding box center [78, 203] width 31 height 12
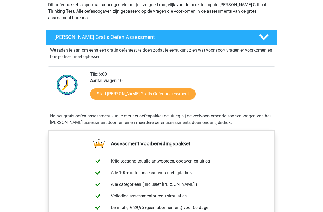
scroll to position [66, 0]
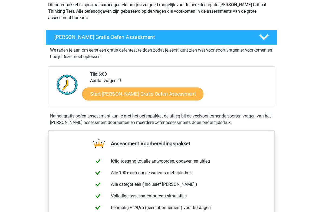
click at [170, 93] on link "Start Watson Glaser Gratis Oefen Assessment" at bounding box center [142, 94] width 121 height 13
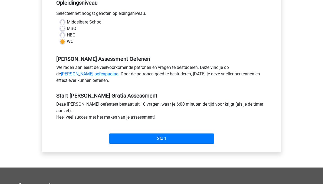
scroll to position [116, 0]
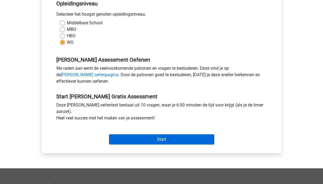
click at [197, 141] on input "Start" at bounding box center [161, 140] width 105 height 10
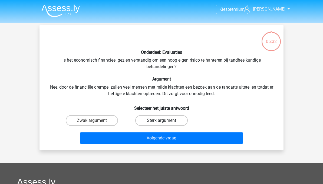
click at [149, 120] on label "Sterk argument" at bounding box center [161, 120] width 52 height 11
click at [161, 121] on input "Sterk argument" at bounding box center [163, 123] width 4 height 4
radio input "true"
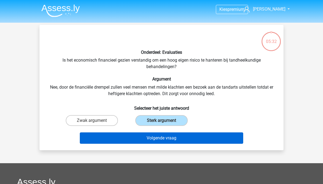
click at [148, 138] on button "Volgende vraag" at bounding box center [162, 138] width 164 height 11
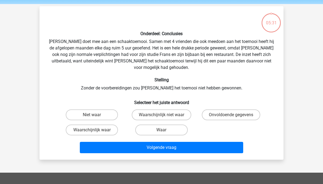
scroll to position [25, 0]
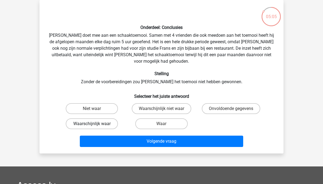
click at [71, 119] on label "Waarschijnlijk waar" at bounding box center [92, 123] width 52 height 11
click at [92, 124] on input "Waarschijnlijk waar" at bounding box center [94, 126] width 4 height 4
radio input "true"
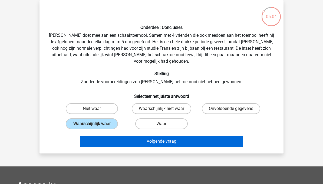
click at [148, 138] on button "Volgende vraag" at bounding box center [162, 141] width 164 height 11
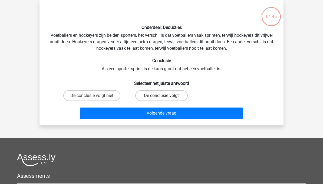
click at [150, 95] on label "De conclusie volgt" at bounding box center [161, 95] width 52 height 11
click at [161, 96] on input "De conclusie volgt" at bounding box center [163, 98] width 4 height 4
radio input "true"
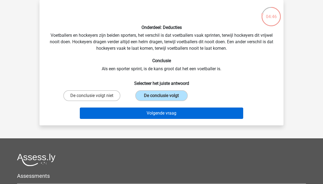
click at [144, 115] on button "Volgende vraag" at bounding box center [162, 113] width 164 height 11
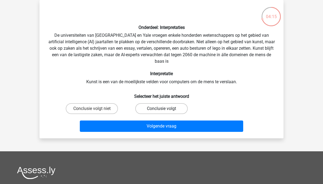
click at [148, 110] on label "Conclusie volgt" at bounding box center [161, 108] width 52 height 11
click at [161, 110] on input "Conclusie volgt" at bounding box center [163, 111] width 4 height 4
radio input "true"
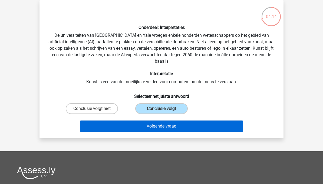
click at [145, 128] on button "Volgende vraag" at bounding box center [162, 126] width 164 height 11
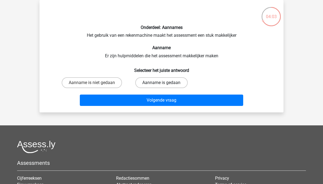
click at [152, 83] on label "Aanname is gedaan" at bounding box center [161, 82] width 52 height 11
click at [161, 83] on input "Aanname is gedaan" at bounding box center [163, 85] width 4 height 4
radio input "true"
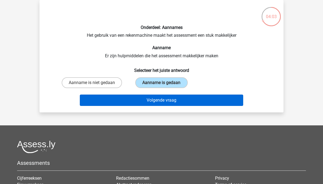
click at [154, 100] on button "Volgende vraag" at bounding box center [162, 100] width 164 height 11
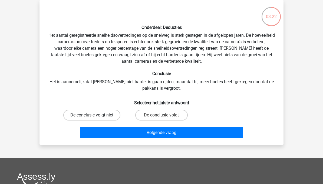
click at [80, 115] on label "De conclusie volgt niet" at bounding box center [91, 115] width 57 height 11
click at [92, 115] on input "De conclusie volgt niet" at bounding box center [94, 117] width 4 height 4
radio input "true"
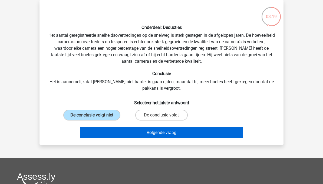
click at [136, 134] on button "Volgende vraag" at bounding box center [162, 132] width 164 height 11
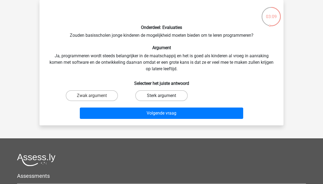
click at [147, 97] on label "Sterk argument" at bounding box center [161, 95] width 52 height 11
click at [161, 97] on input "Sterk argument" at bounding box center [163, 98] width 4 height 4
radio input "true"
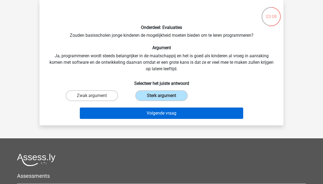
click at [140, 112] on button "Volgende vraag" at bounding box center [162, 113] width 164 height 11
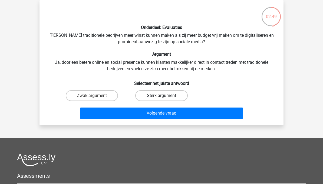
click at [144, 93] on label "Sterk argument" at bounding box center [161, 95] width 52 height 11
click at [161, 96] on input "Sterk argument" at bounding box center [163, 98] width 4 height 4
radio input "true"
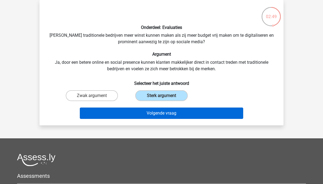
click at [124, 112] on button "Volgende vraag" at bounding box center [162, 113] width 164 height 11
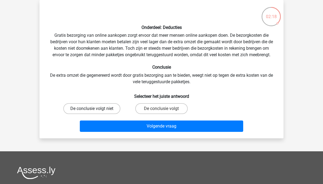
click at [92, 107] on label "De conclusie volgt niet" at bounding box center [91, 108] width 57 height 11
click at [92, 109] on input "De conclusie volgt niet" at bounding box center [94, 111] width 4 height 4
radio input "true"
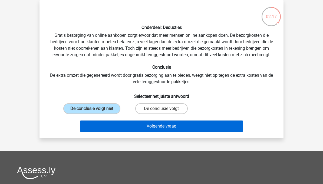
click at [138, 127] on button "Volgende vraag" at bounding box center [162, 126] width 164 height 11
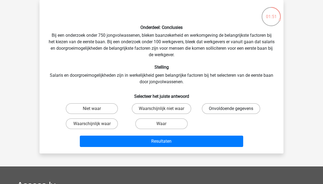
click at [221, 108] on label "Onvoldoende gegevens" at bounding box center [231, 108] width 58 height 11
click at [231, 109] on input "Onvoldoende gegevens" at bounding box center [233, 111] width 4 height 4
radio input "true"
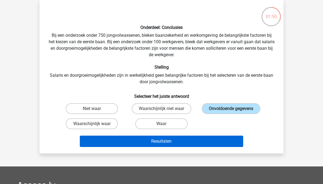
click at [119, 141] on button "Resultaten" at bounding box center [162, 141] width 164 height 11
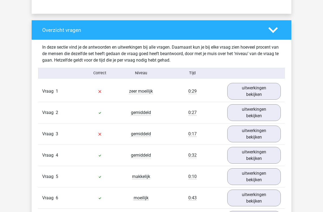
scroll to position [395, 0]
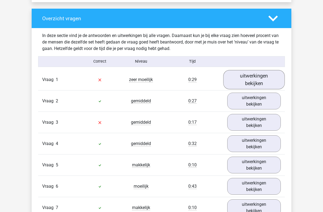
click at [261, 81] on link "uitwerkingen bekijken" at bounding box center [254, 79] width 62 height 19
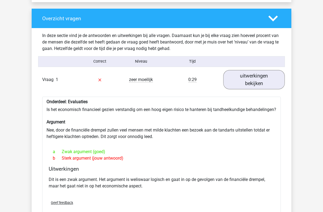
click at [266, 78] on link "uitwerkingen bekijken" at bounding box center [254, 79] width 62 height 19
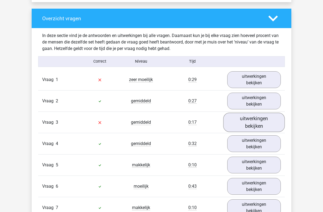
click at [260, 125] on link "uitwerkingen bekijken" at bounding box center [254, 122] width 62 height 19
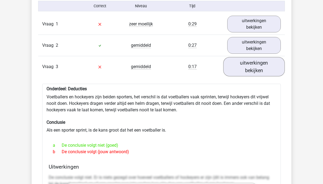
scroll to position [451, 0]
click at [266, 69] on link "uitwerkingen bekijken" at bounding box center [254, 66] width 62 height 19
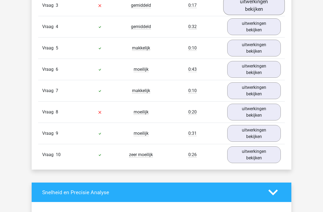
scroll to position [525, 0]
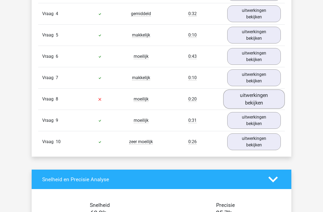
click at [269, 98] on link "uitwerkingen bekijken" at bounding box center [254, 99] width 62 height 19
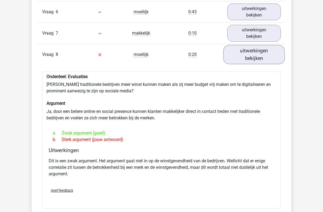
scroll to position [570, 0]
click at [261, 51] on link "uitwerkingen bekijken" at bounding box center [254, 54] width 62 height 19
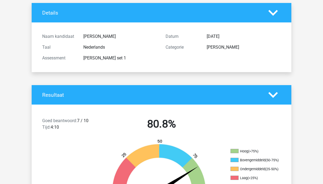
scroll to position [0, 0]
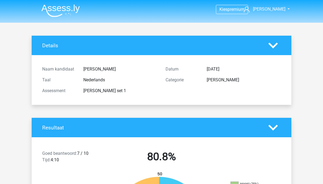
click at [47, 10] on img at bounding box center [60, 10] width 38 height 13
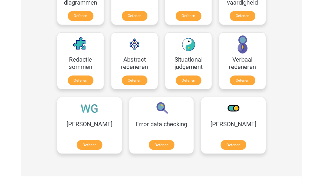
scroll to position [363, 0]
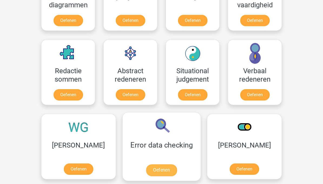
click at [146, 165] on link "Oefenen" at bounding box center [161, 170] width 31 height 12
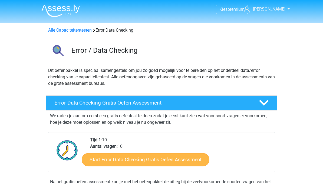
click at [122, 161] on link "Start Error Data Checking Gratis Oefen Assessment" at bounding box center [146, 159] width 128 height 13
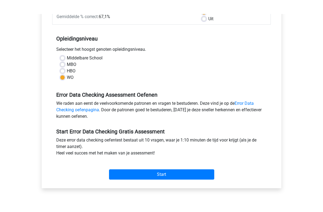
scroll to position [95, 0]
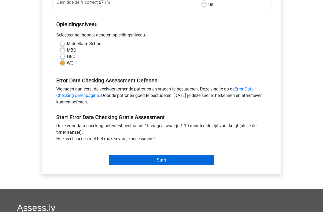
click at [199, 158] on input "Start" at bounding box center [161, 160] width 105 height 10
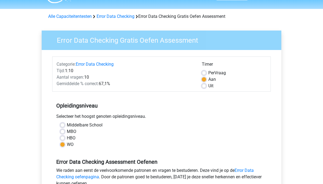
scroll to position [0, 0]
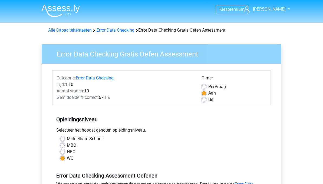
click at [51, 14] on img at bounding box center [60, 10] width 38 height 13
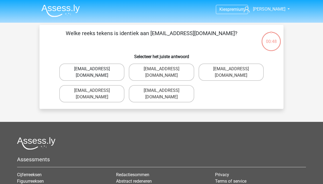
click at [104, 70] on label "[EMAIL_ADDRESS][DOMAIN_NAME]" at bounding box center [91, 72] width 65 height 17
click at [95, 70] on input "[EMAIL_ADDRESS][DOMAIN_NAME]" at bounding box center [94, 71] width 4 height 4
radio input "true"
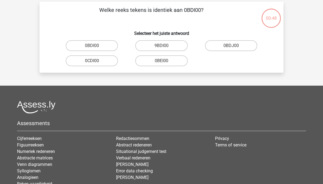
scroll to position [25, 0]
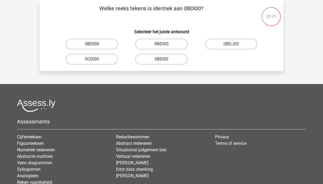
click at [84, 41] on label "0BDI00" at bounding box center [92, 44] width 52 height 11
click at [92, 44] on input "0BDI00" at bounding box center [94, 46] width 4 height 4
radio input "true"
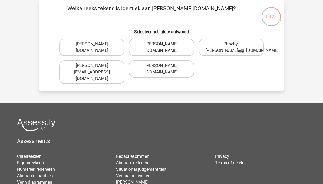
click at [143, 47] on label "Phoebe-Patterson@g_mail.gr" at bounding box center [161, 47] width 65 height 17
click at [161, 47] on input "Phoebe-Patterson@g_mail.gr" at bounding box center [163, 46] width 4 height 4
radio input "true"
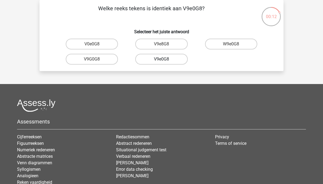
click at [148, 58] on label "V9e0G8" at bounding box center [161, 59] width 52 height 11
click at [161, 59] on input "V9e0G8" at bounding box center [163, 61] width 4 height 4
radio input "true"
click at [80, 43] on label "91061S" at bounding box center [92, 44] width 52 height 11
click at [92, 44] on input "91061S" at bounding box center [94, 46] width 4 height 4
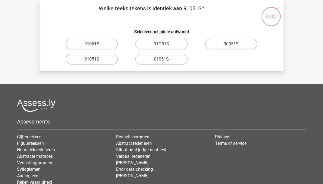
radio input "true"
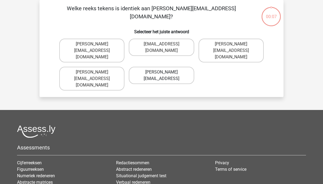
click at [150, 67] on label "Connor.Paterson@mailme.coo" at bounding box center [161, 75] width 65 height 17
click at [161, 72] on input "Connor.Paterson@mailme.coo" at bounding box center [163, 74] width 4 height 4
radio input "true"
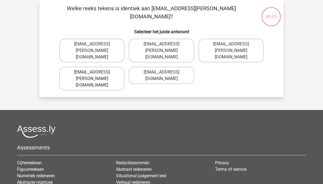
click at [84, 67] on label "Ava-Carroll@mailme.com.uk" at bounding box center [91, 79] width 65 height 24
click at [92, 72] on input "Ava-Carroll@mailme.com.uk" at bounding box center [94, 74] width 4 height 4
radio input "true"
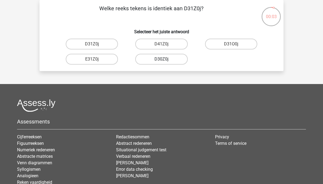
click at [151, 61] on label "D30Z0j" at bounding box center [161, 59] width 52 height 11
click at [161, 61] on input "D30Z0j" at bounding box center [163, 61] width 4 height 4
radio input "true"
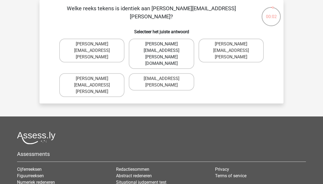
click at [146, 42] on label "Arthur.Bradley@mailme.co.com" at bounding box center [161, 54] width 65 height 30
click at [161, 44] on input "Arthur.Bradley@mailme.co.com" at bounding box center [163, 46] width 4 height 4
radio input "true"
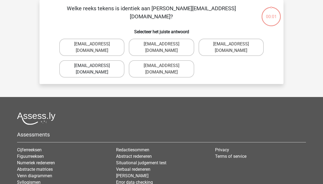
click at [90, 60] on label "Theo+Sadler@g-mail.uk.com" at bounding box center [91, 68] width 65 height 17
click at [92, 66] on input "Theo+Sadler@g-mail.uk.com" at bounding box center [94, 68] width 4 height 4
radio input "true"
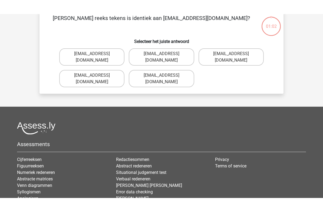
scroll to position [29, 0]
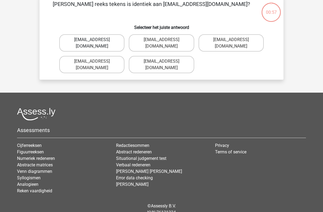
click at [74, 41] on label "Evie_Meade@jointmail.com.uk" at bounding box center [91, 42] width 65 height 17
click at [92, 41] on input "Evie_Meade@jointmail.com.uk" at bounding box center [94, 42] width 4 height 4
radio input "true"
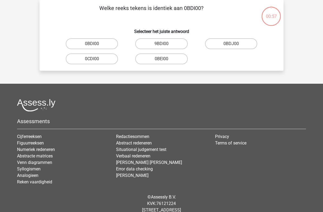
scroll to position [25, 0]
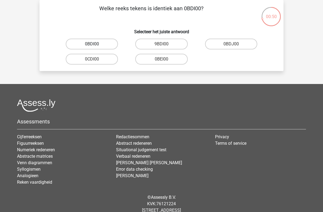
click at [81, 43] on label "0BDI00" at bounding box center [92, 44] width 52 height 11
click at [92, 44] on input "0BDI00" at bounding box center [94, 46] width 4 height 4
radio input "true"
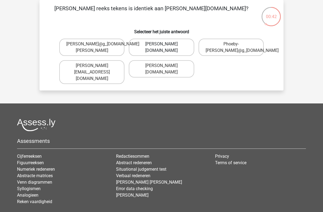
click at [151, 49] on label "Phoebe-Patterson@g_mail.gr" at bounding box center [161, 47] width 65 height 17
click at [161, 48] on input "Phoebe-Patterson@g_mail.gr" at bounding box center [163, 46] width 4 height 4
radio input "true"
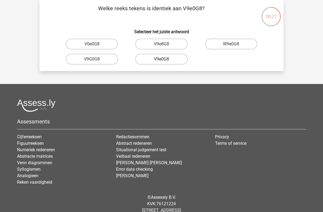
click at [152, 58] on label "V9e0G8" at bounding box center [161, 59] width 52 height 11
click at [161, 59] on input "V9e0G8" at bounding box center [163, 61] width 4 height 4
radio input "true"
click at [79, 56] on label "91051S" at bounding box center [92, 59] width 52 height 11
click at [92, 59] on input "91051S" at bounding box center [94, 61] width 4 height 4
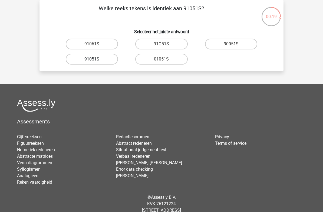
radio input "true"
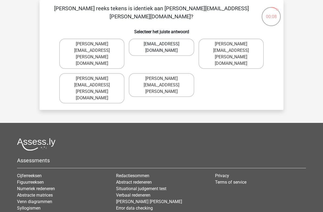
click at [149, 41] on label "Conor.Paterson@mailme.com" at bounding box center [161, 47] width 65 height 17
click at [161, 44] on input "Conor.Paterson@mailme.com" at bounding box center [163, 46] width 4 height 4
radio input "true"
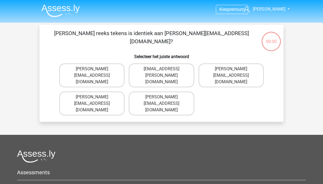
scroll to position [25, 0]
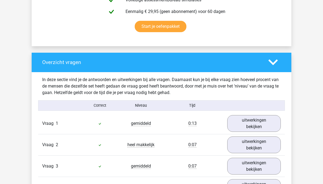
scroll to position [325, 0]
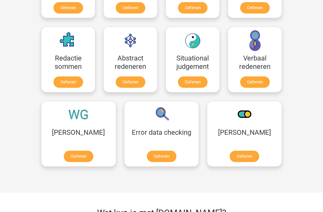
scroll to position [376, 0]
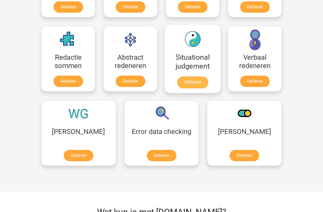
click at [187, 83] on link "Oefenen" at bounding box center [192, 83] width 31 height 12
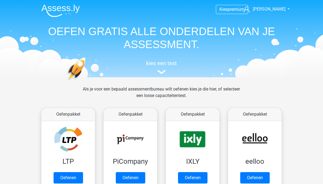
scroll to position [376, 0]
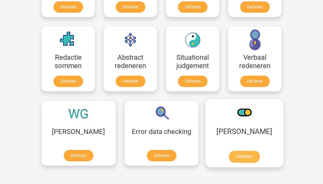
click at [229, 154] on link "Oefenen" at bounding box center [244, 157] width 31 height 12
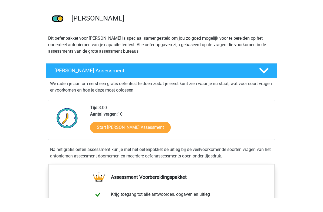
scroll to position [47, 0]
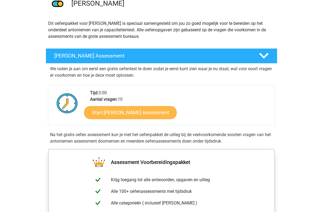
click at [110, 113] on link "Start Antoniemen Gratis Oefen Assessment" at bounding box center [130, 112] width 93 height 13
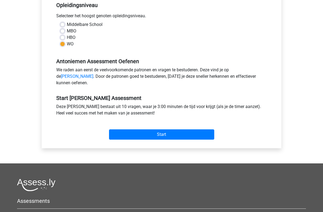
scroll to position [115, 0]
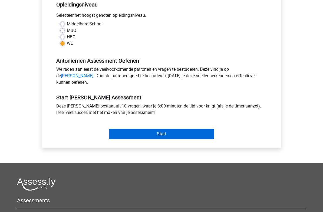
click at [148, 138] on input "Start" at bounding box center [161, 134] width 105 height 10
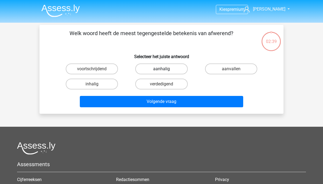
click at [152, 68] on label "aanhalig" at bounding box center [161, 69] width 52 height 11
click at [161, 69] on input "aanhalig" at bounding box center [163, 71] width 4 height 4
radio input "true"
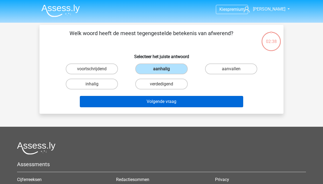
click at [135, 104] on button "Volgende vraag" at bounding box center [162, 101] width 164 height 11
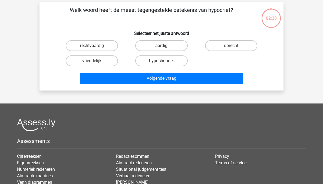
scroll to position [25, 0]
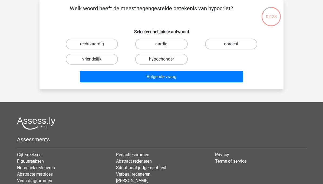
click at [220, 44] on label "oprecht" at bounding box center [231, 44] width 52 height 11
click at [231, 44] on input "oprecht" at bounding box center [233, 46] width 4 height 4
radio input "true"
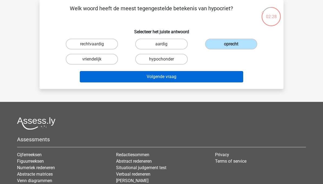
click at [133, 80] on button "Volgende vraag" at bounding box center [162, 76] width 164 height 11
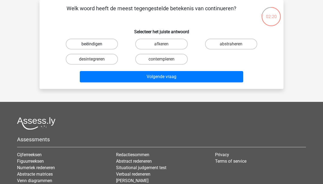
click at [79, 45] on label "beëindigen" at bounding box center [92, 44] width 52 height 11
click at [92, 45] on input "beëindigen" at bounding box center [94, 46] width 4 height 4
radio input "true"
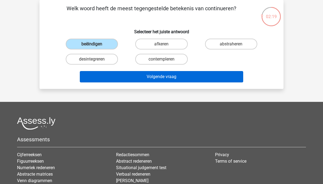
click at [134, 76] on button "Volgende vraag" at bounding box center [162, 76] width 164 height 11
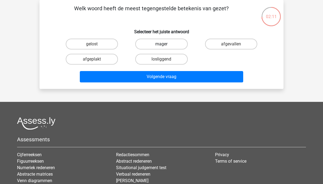
click at [144, 45] on label "mager" at bounding box center [161, 44] width 52 height 11
click at [161, 45] on input "mager" at bounding box center [163, 46] width 4 height 4
radio input "true"
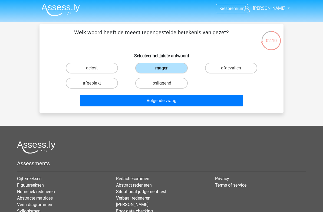
scroll to position [0, 0]
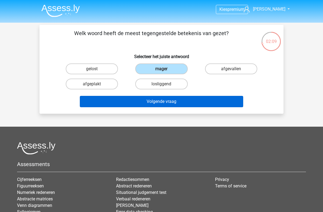
click at [139, 102] on button "Volgende vraag" at bounding box center [162, 101] width 164 height 11
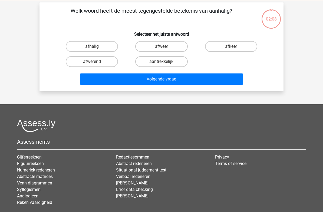
scroll to position [25, 0]
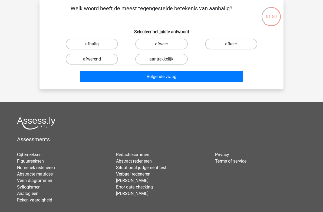
click at [84, 61] on label "afwerend" at bounding box center [92, 59] width 52 height 11
click at [92, 61] on input "afwerend" at bounding box center [94, 61] width 4 height 4
radio input "true"
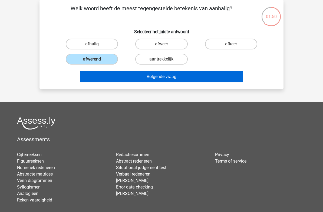
click at [140, 78] on button "Volgende vraag" at bounding box center [162, 76] width 164 height 11
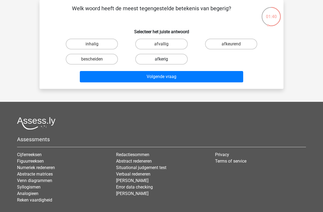
click at [147, 59] on label "afkerig" at bounding box center [161, 59] width 52 height 11
click at [161, 59] on input "afkerig" at bounding box center [163, 61] width 4 height 4
radio input "true"
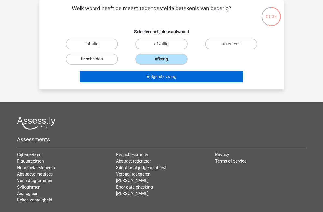
click at [129, 80] on button "Volgende vraag" at bounding box center [162, 76] width 164 height 11
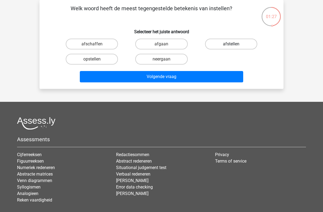
click at [243, 44] on label "afstellen" at bounding box center [231, 44] width 52 height 11
click at [234, 44] on input "afstellen" at bounding box center [233, 46] width 4 height 4
radio input "true"
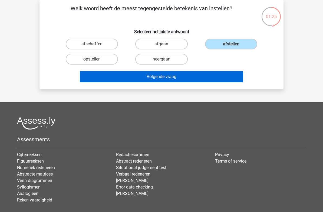
click at [131, 79] on button "Volgende vraag" at bounding box center [162, 76] width 164 height 11
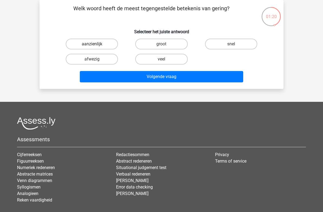
click at [79, 41] on label "aanzienlijk" at bounding box center [92, 44] width 52 height 11
click at [92, 44] on input "aanzienlijk" at bounding box center [94, 46] width 4 height 4
radio input "true"
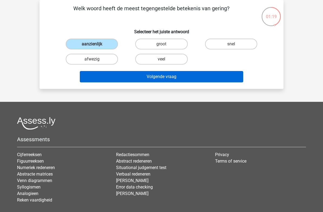
click at [145, 76] on button "Volgende vraag" at bounding box center [162, 76] width 164 height 11
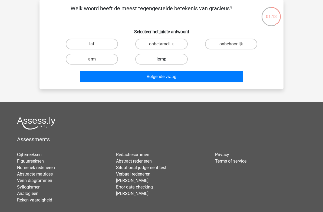
click at [147, 57] on label "lomp" at bounding box center [161, 59] width 52 height 11
click at [161, 59] on input "lomp" at bounding box center [163, 61] width 4 height 4
radio input "true"
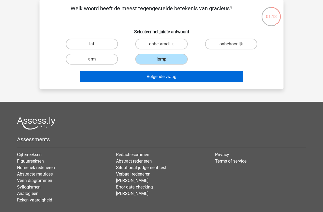
click at [133, 74] on button "Volgende vraag" at bounding box center [162, 76] width 164 height 11
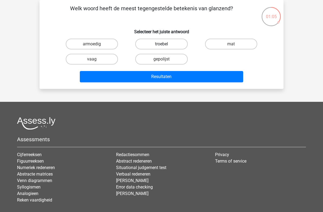
click at [150, 45] on label "troebel" at bounding box center [161, 44] width 52 height 11
click at [161, 45] on input "troebel" at bounding box center [163, 46] width 4 height 4
radio input "true"
click at [221, 43] on label "mat" at bounding box center [231, 44] width 52 height 11
click at [231, 44] on input "mat" at bounding box center [233, 46] width 4 height 4
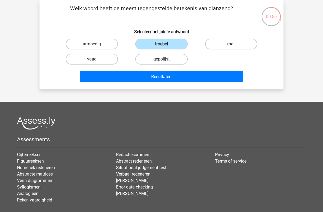
radio input "true"
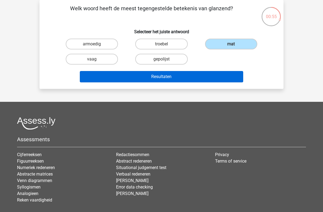
click at [123, 80] on button "Resultaten" at bounding box center [162, 76] width 164 height 11
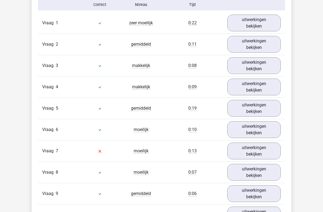
scroll to position [458, 0]
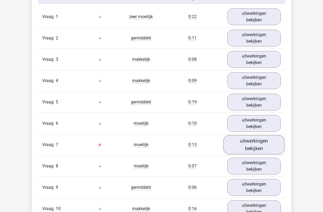
click at [268, 142] on link "uitwerkingen bekijken" at bounding box center [254, 144] width 62 height 19
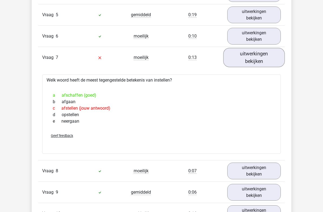
scroll to position [546, 0]
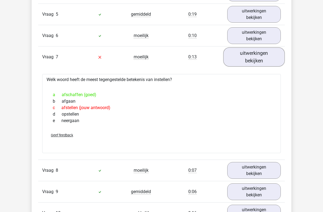
click at [270, 55] on link "uitwerkingen bekijken" at bounding box center [254, 57] width 62 height 19
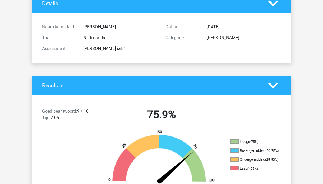
scroll to position [0, 0]
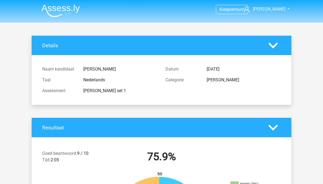
click at [52, 9] on img at bounding box center [60, 10] width 38 height 13
